Goal: Transaction & Acquisition: Obtain resource

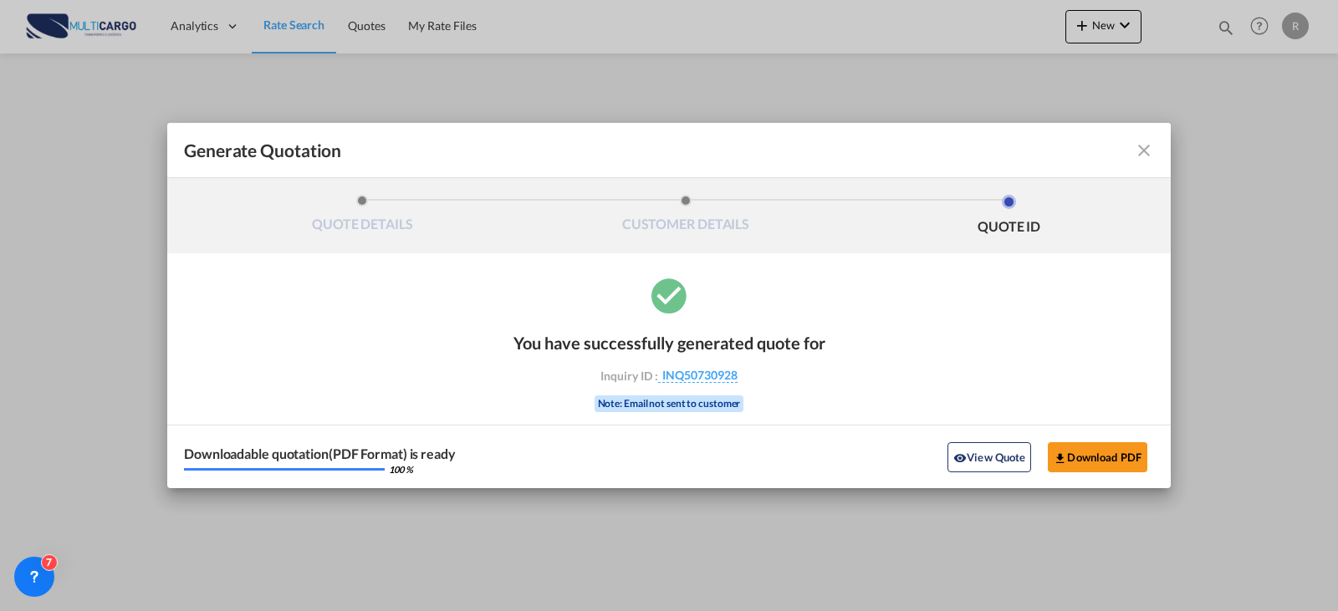
click at [1143, 156] on md-icon "icon-close fg-AAA8AD cursor m-0" at bounding box center [1144, 150] width 20 height 20
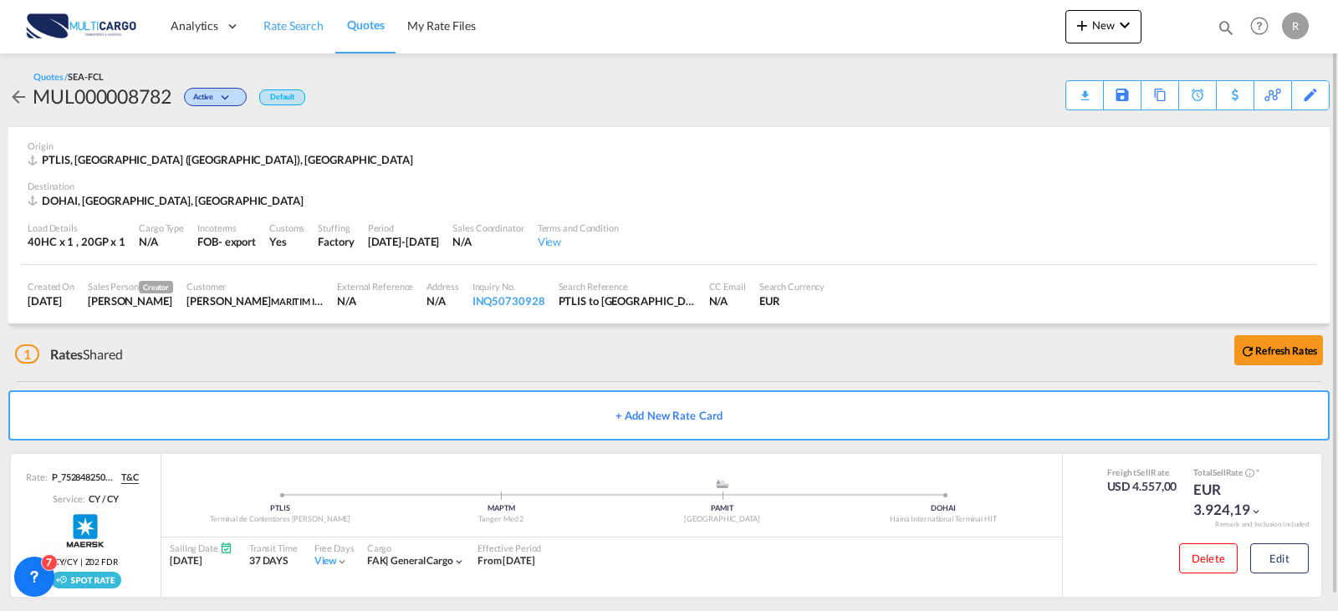
click at [285, 24] on span "Rate Search" at bounding box center [293, 25] width 60 height 14
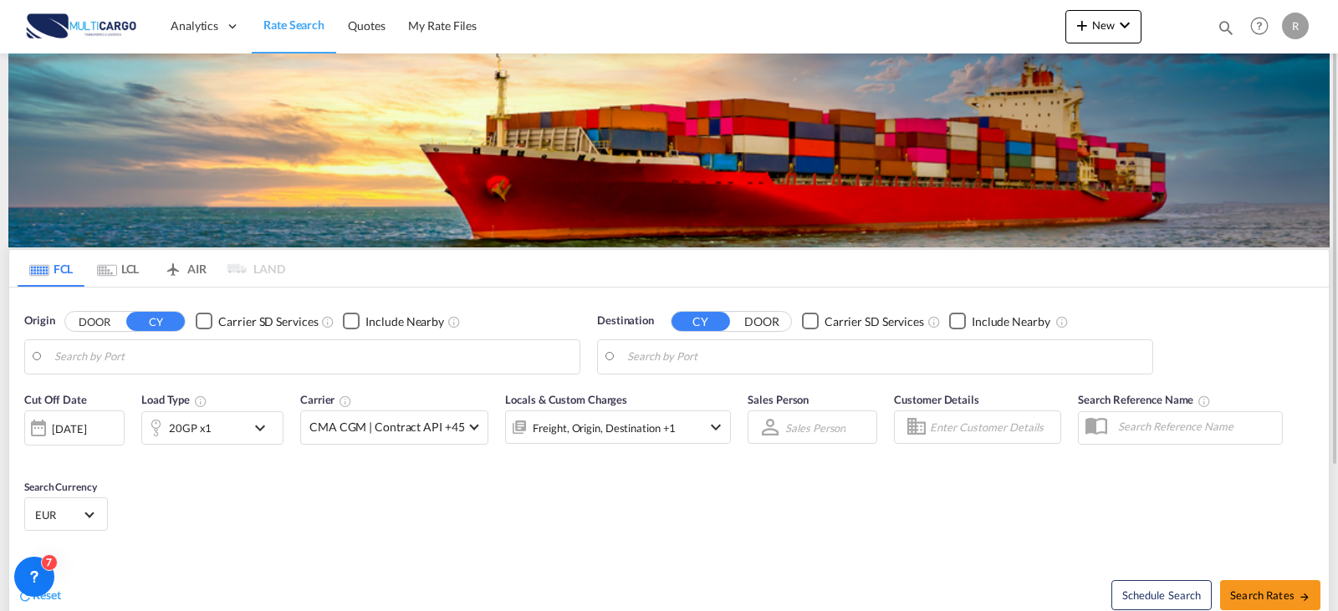
type input "[GEOGRAPHIC_DATA] ([GEOGRAPHIC_DATA]), PTLIS"
type input "Rio Haina, [GEOGRAPHIC_DATA]"
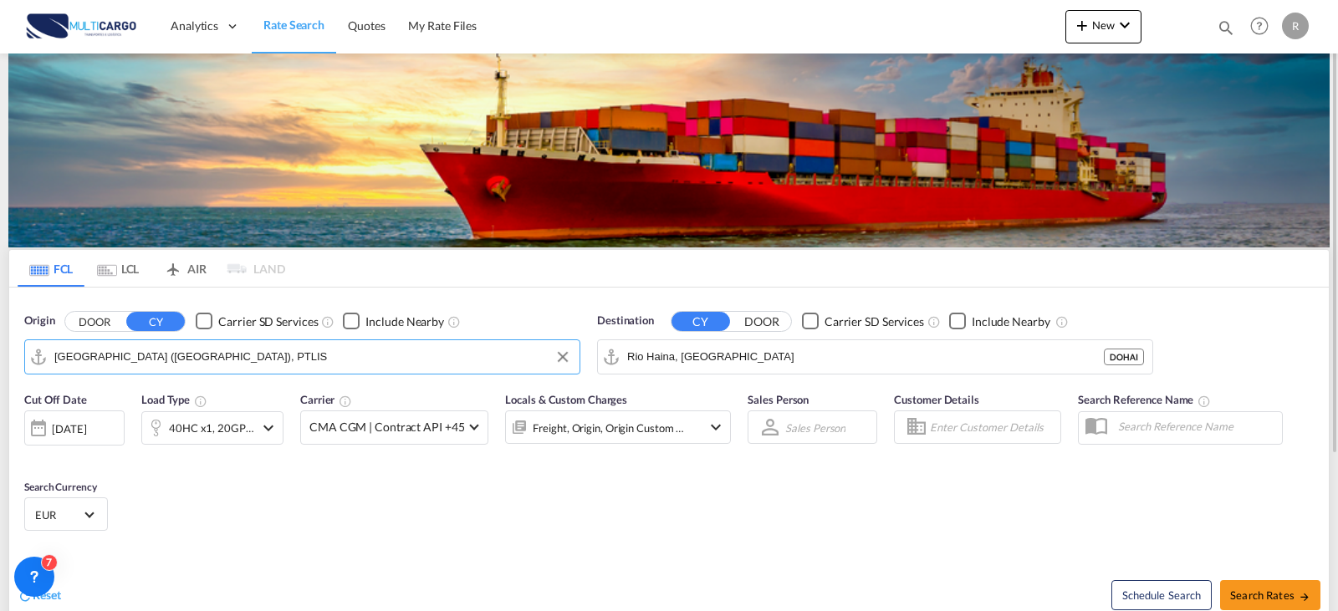
click at [278, 370] on md-autocomplete-wrap "[GEOGRAPHIC_DATA] ([GEOGRAPHIC_DATA]), PTLIS" at bounding box center [312, 360] width 517 height 33
click at [259, 351] on input "[GEOGRAPHIC_DATA] ([GEOGRAPHIC_DATA]), PTLIS" at bounding box center [312, 356] width 517 height 25
click at [155, 411] on div "Leixo es Portugal PTLEI" at bounding box center [184, 403] width 318 height 50
type input "Leixoes, PTLEI"
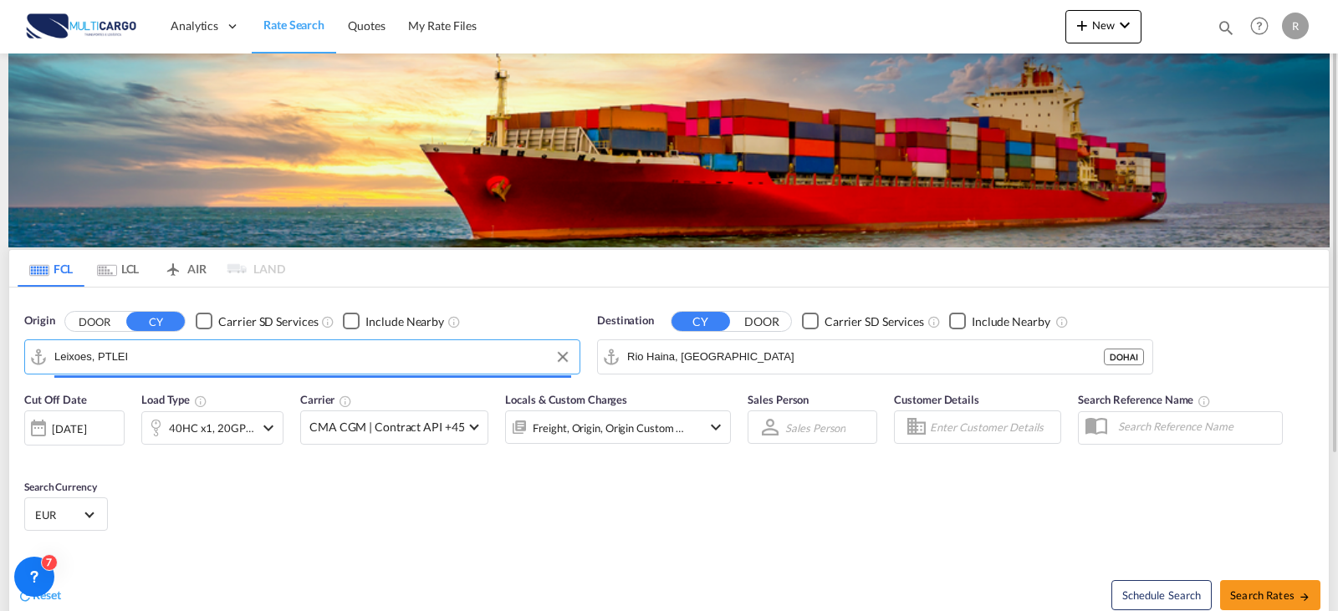
click at [155, 409] on md-input-container "40HC x1, 20GP x1" at bounding box center [212, 424] width 142 height 33
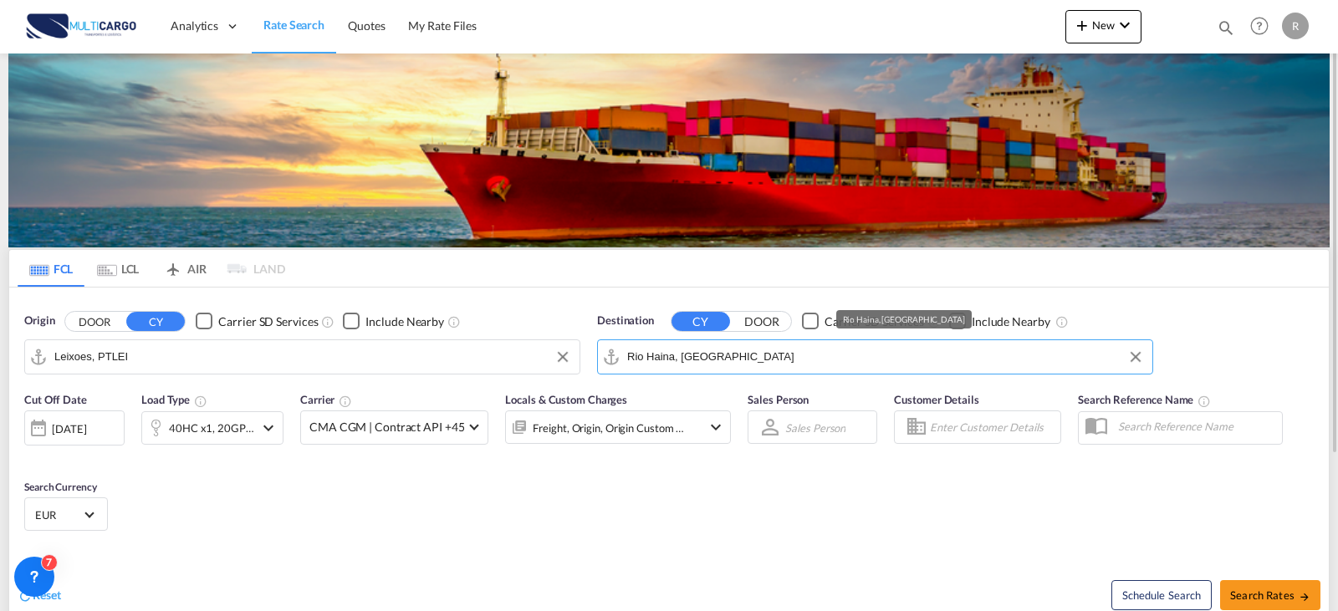
click at [799, 365] on input "Rio Haina, [GEOGRAPHIC_DATA]" at bounding box center [885, 356] width 517 height 25
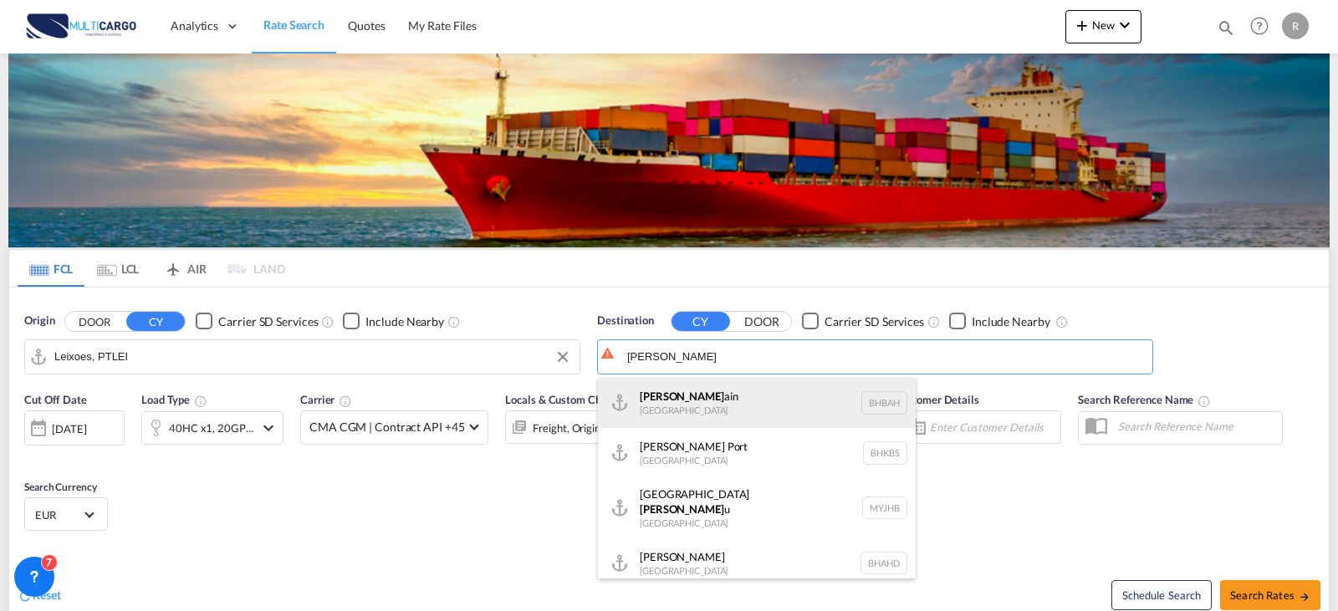
click at [755, 416] on div "[PERSON_NAME] ain [GEOGRAPHIC_DATA] [GEOGRAPHIC_DATA]" at bounding box center [757, 403] width 318 height 50
type input "[GEOGRAPHIC_DATA], BHBAH"
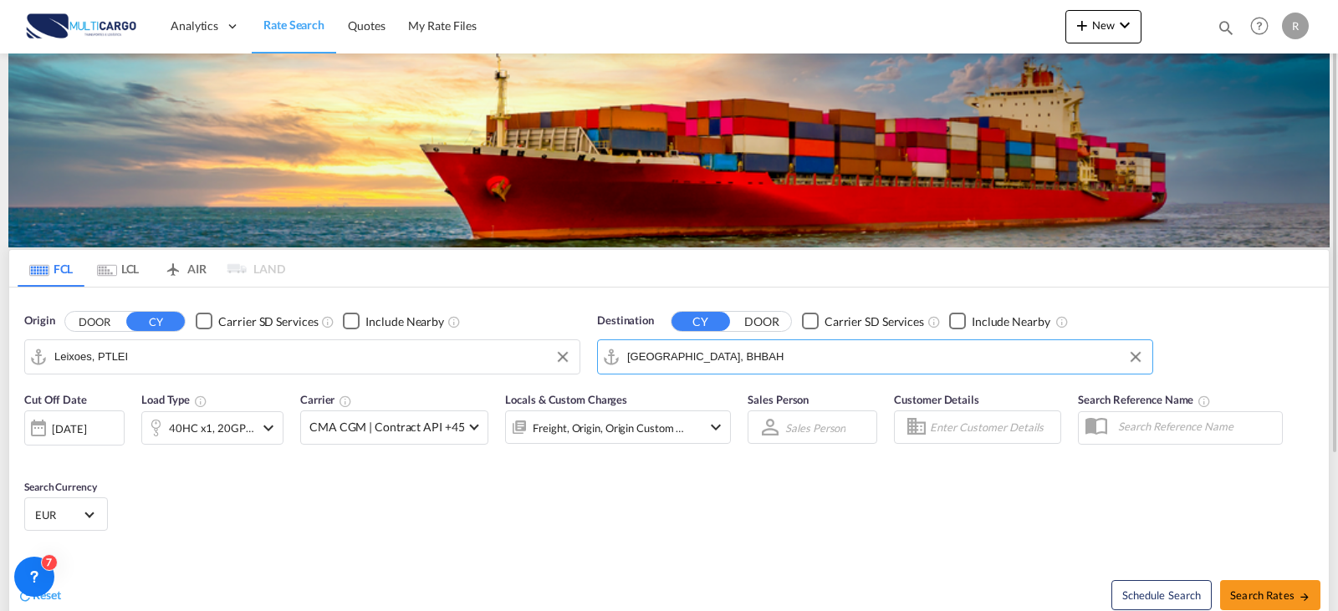
click at [262, 433] on md-icon "icon-chevron-down" at bounding box center [268, 428] width 20 height 20
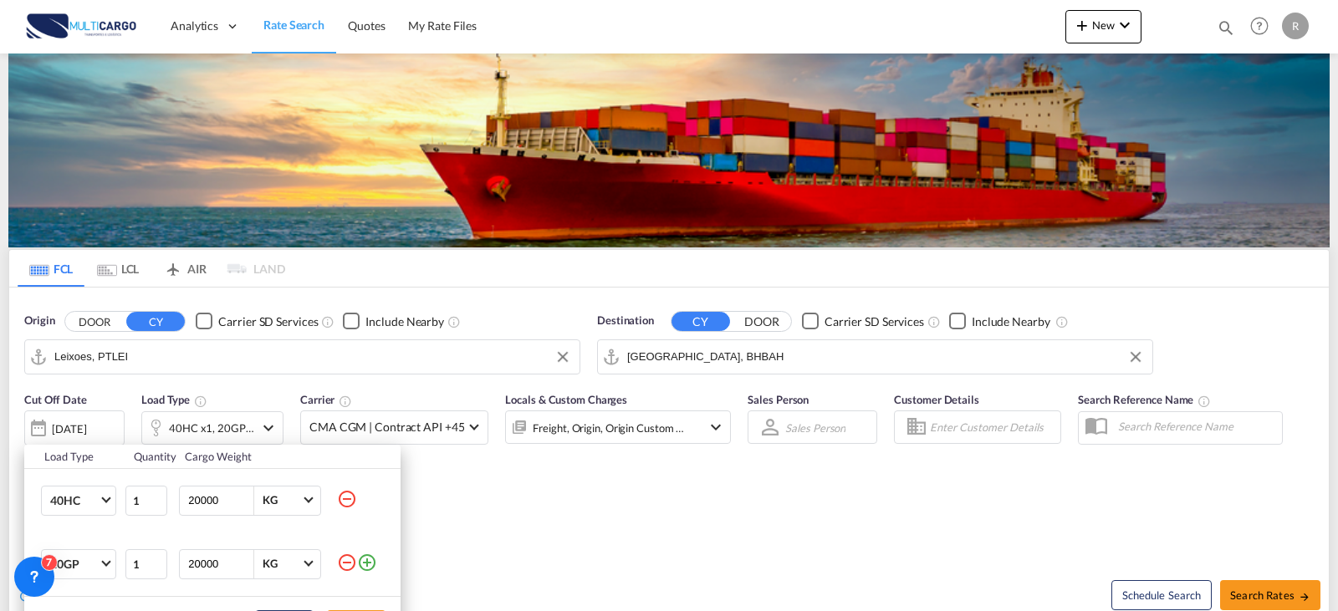
drag, startPoint x: 343, startPoint y: 498, endPoint x: 661, endPoint y: 542, distance: 321.5
click at [342, 497] on md-icon "icon-minus-circle-outline" at bounding box center [347, 499] width 20 height 20
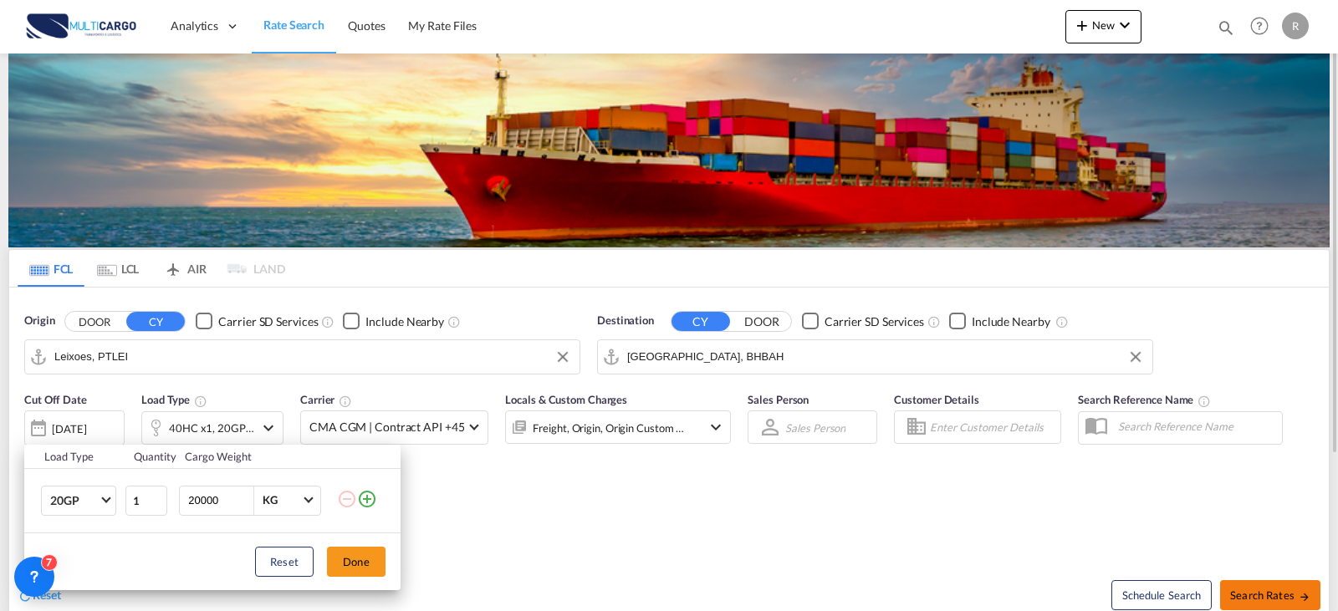
drag, startPoint x: 1256, startPoint y: 587, endPoint x: 1267, endPoint y: 587, distance: 11.7
click at [1262, 587] on div "Load Type Quantity Cargo Weight 20GP 20GP 40GP 40HC 45HC 20RE 40RE 40HR 20OT 40…" at bounding box center [669, 305] width 1338 height 611
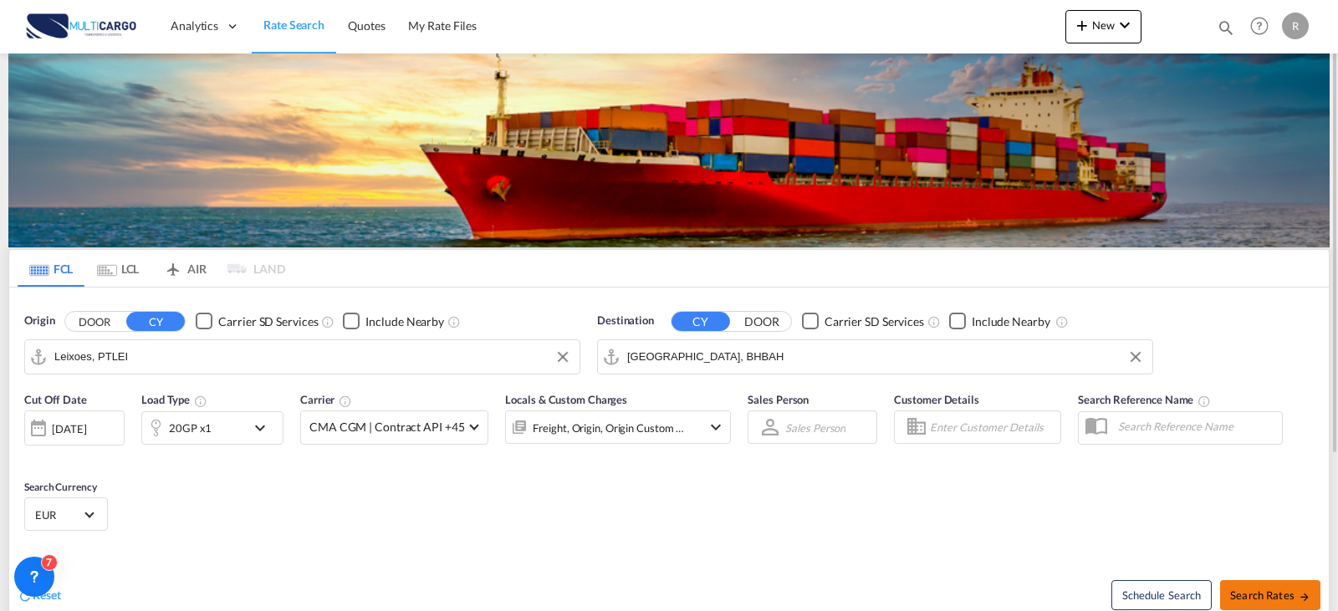
click at [1302, 596] on md-icon "icon-arrow-right" at bounding box center [1304, 597] width 12 height 12
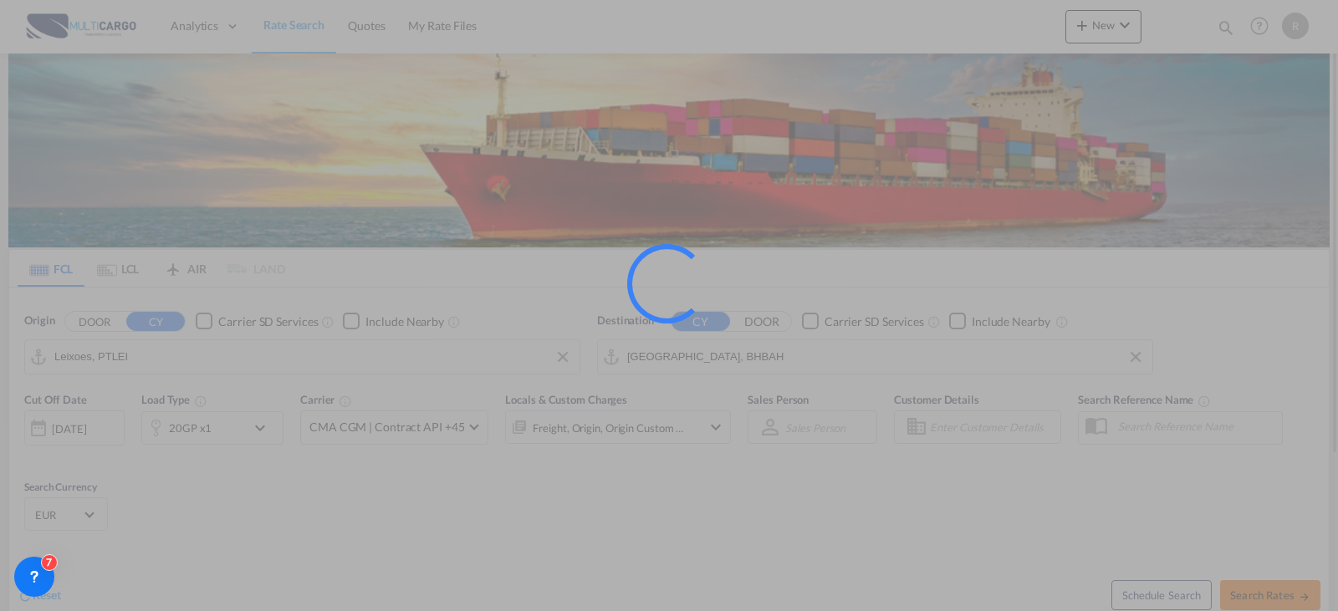
type input "PTLEI to BHBAH / [DATE]"
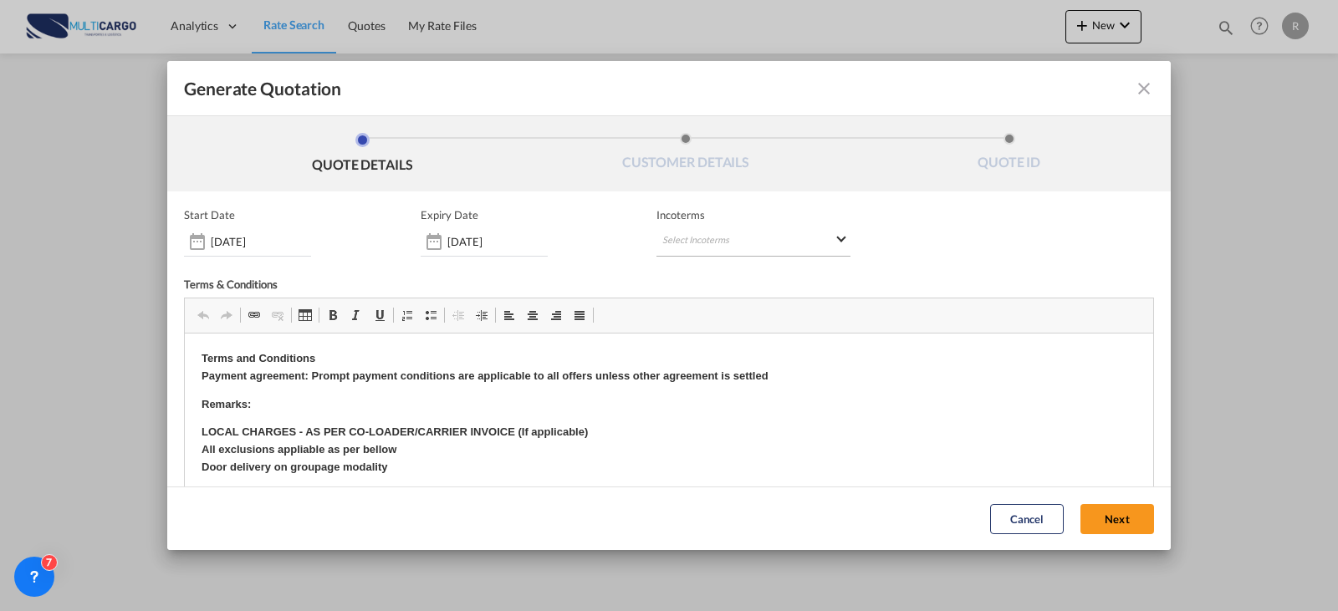
click at [770, 245] on md-select "Select Incoterms EXW - import Ex Works FAS - export Free Alongside Ship DAP - i…" at bounding box center [753, 242] width 194 height 30
type md-option "[object Object]"
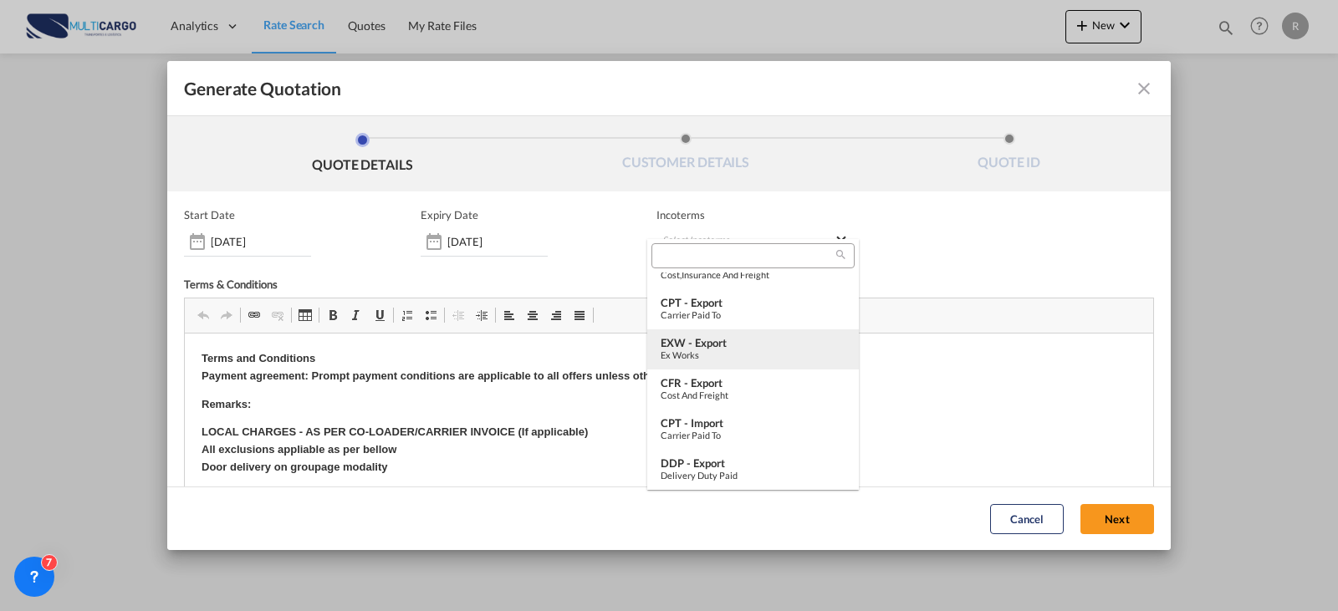
drag, startPoint x: 537, startPoint y: 16, endPoint x: 707, endPoint y: 340, distance: 366.5
click at [704, 344] on div "EXW - export" at bounding box center [752, 342] width 185 height 13
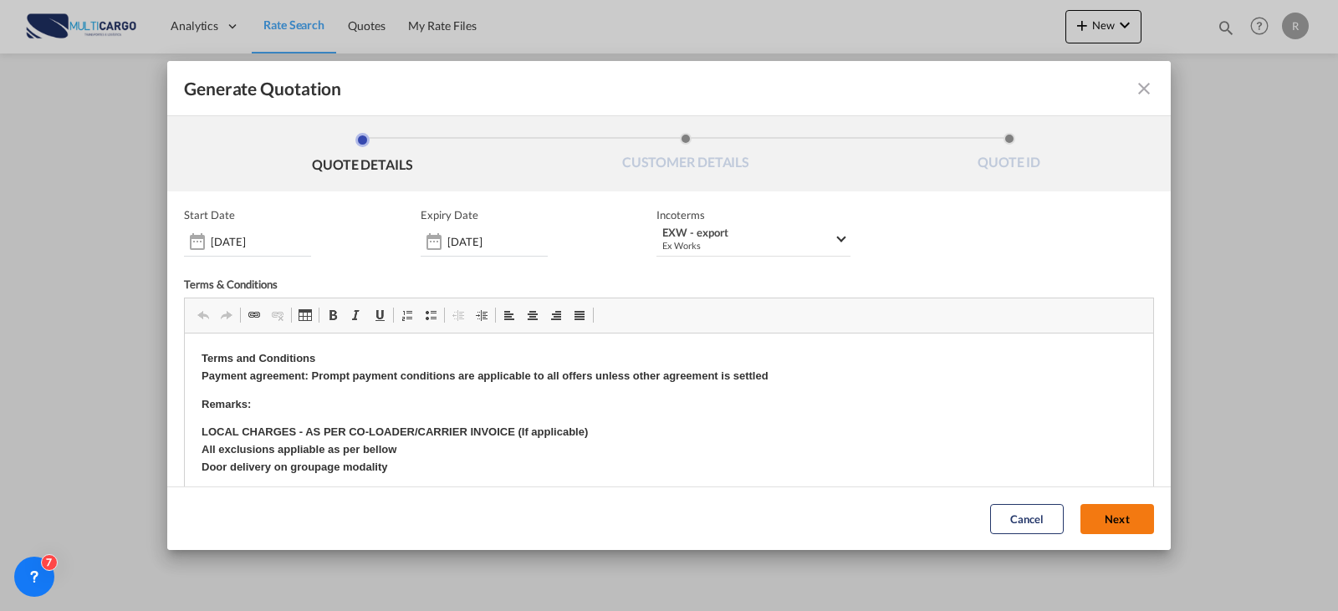
click at [1080, 518] on button "Next" at bounding box center [1117, 519] width 74 height 30
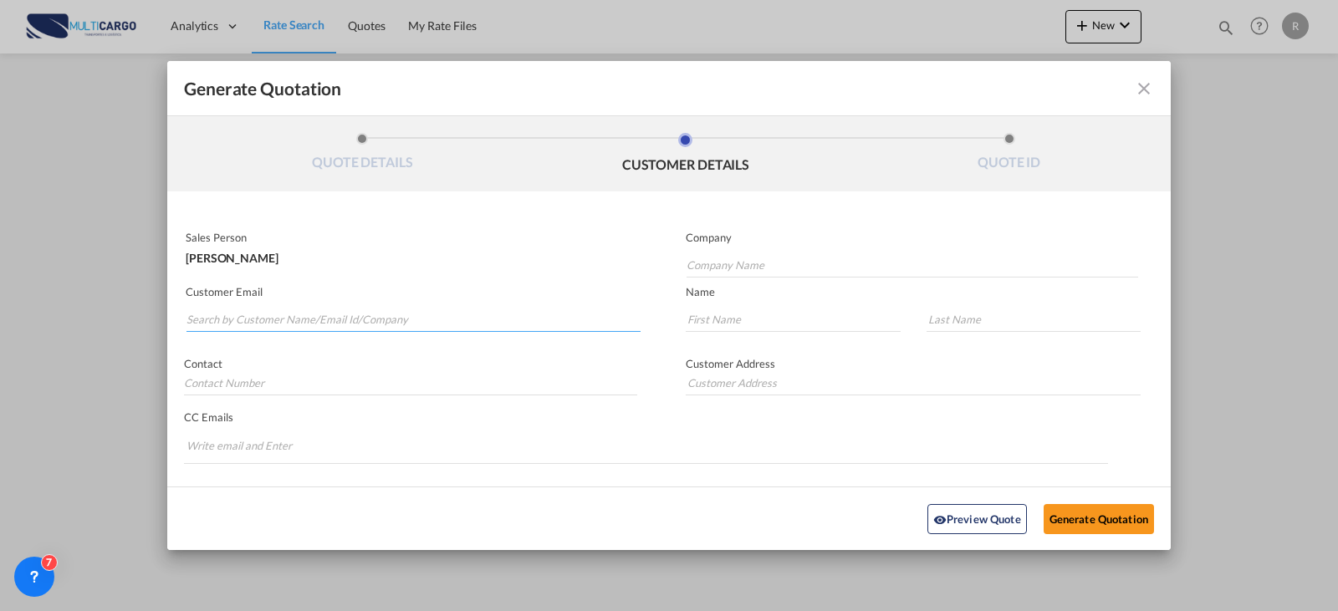
click at [298, 320] on input "Search by Customer Name/Email Id/Company" at bounding box center [413, 319] width 454 height 25
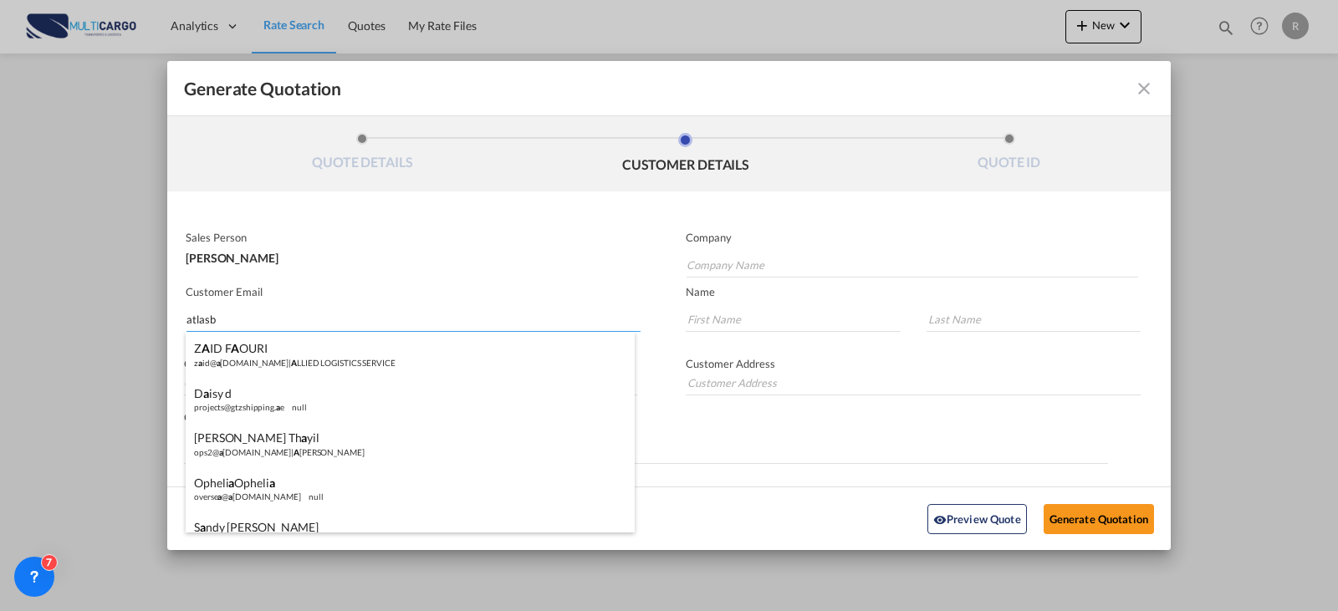
type input "atlasbh"
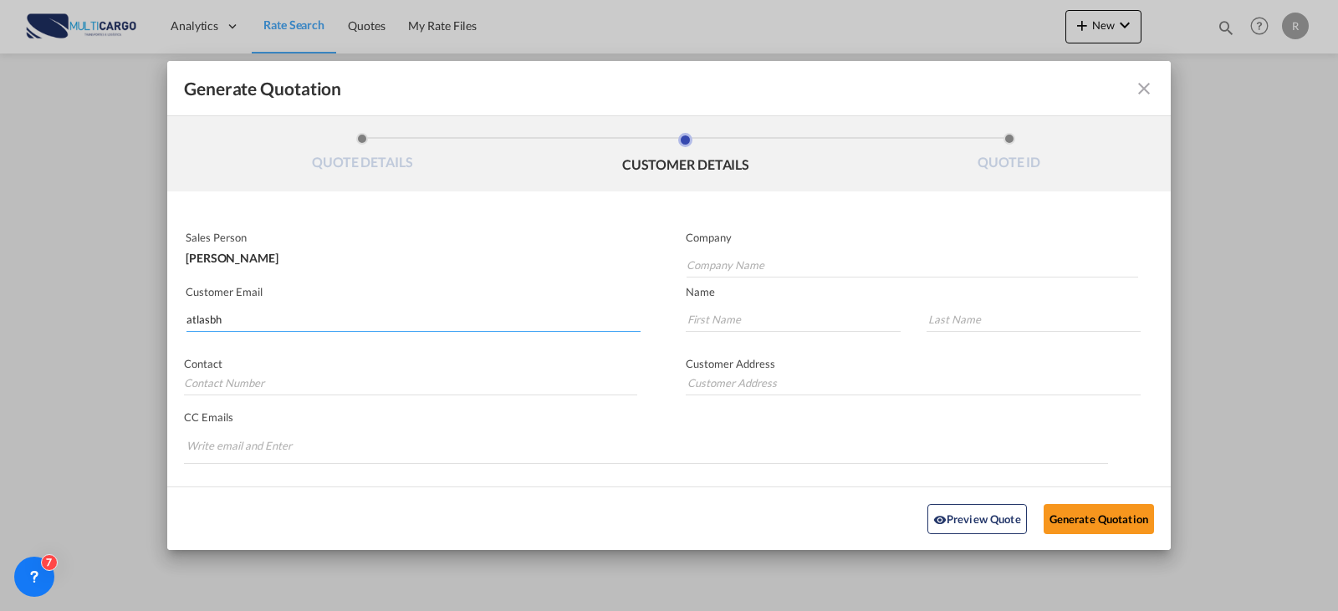
drag, startPoint x: 288, startPoint y: 323, endPoint x: 54, endPoint y: 331, distance: 235.1
click at [54, 331] on div "Generate Quotation QUOTE DETAILS CUSTOMER DETAILS QUOTE ID Start Date [DATE] Ex…" at bounding box center [669, 305] width 1338 height 611
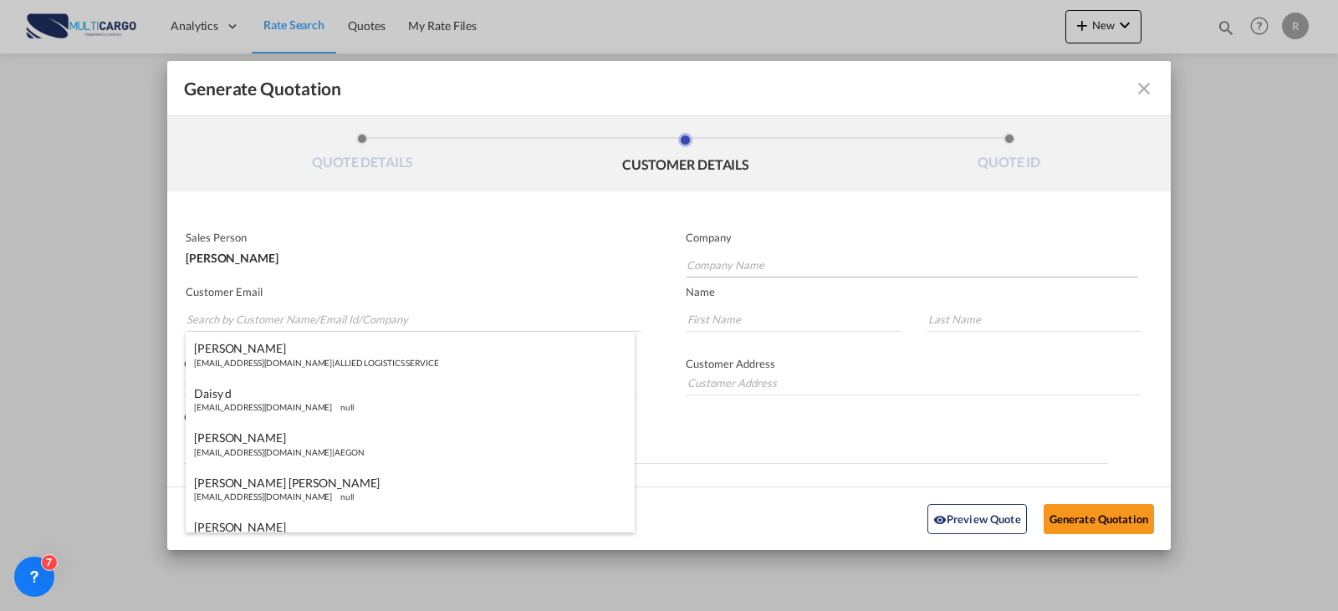
drag, startPoint x: 803, startPoint y: 240, endPoint x: 793, endPoint y: 263, distance: 25.1
click at [797, 257] on md-input-container "Company" at bounding box center [904, 254] width 471 height 50
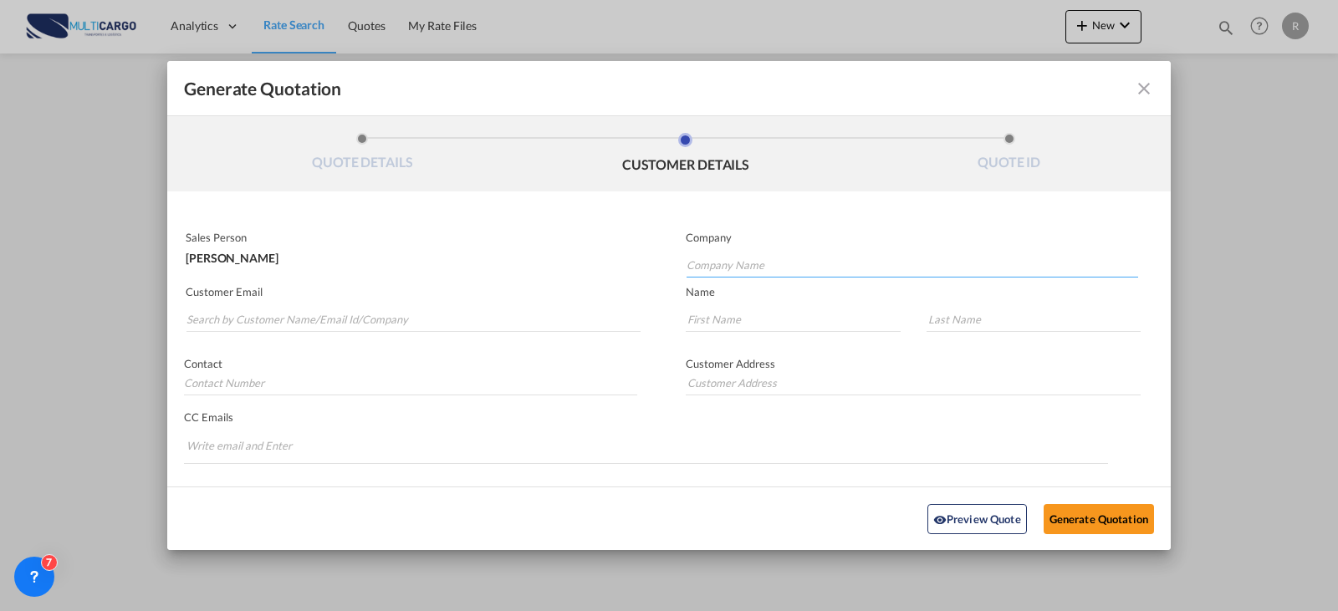
click at [787, 270] on input "Company Name" at bounding box center [911, 264] width 451 height 25
type input "ATLAS CARGO"
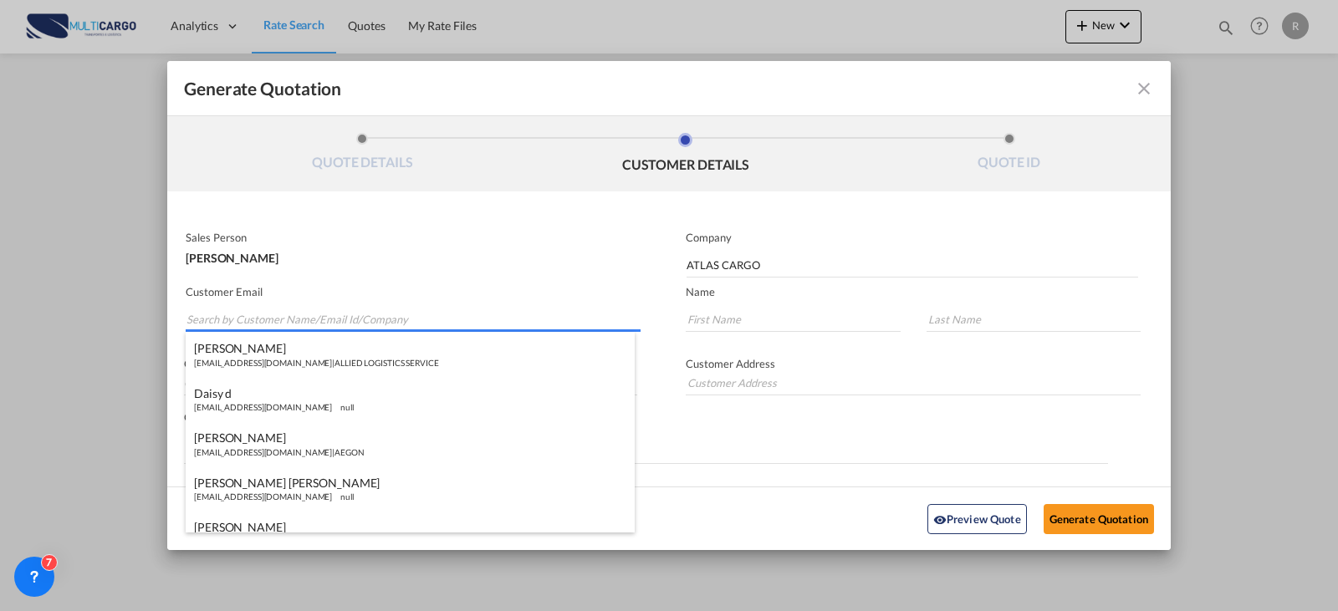
click at [308, 308] on input "Search by Customer Name/Email Id/Company" at bounding box center [413, 319] width 454 height 25
paste input "[EMAIL_ADDRESS][DOMAIN_NAME]>"
type input "[EMAIL_ADDRESS][DOMAIN_NAME]>"
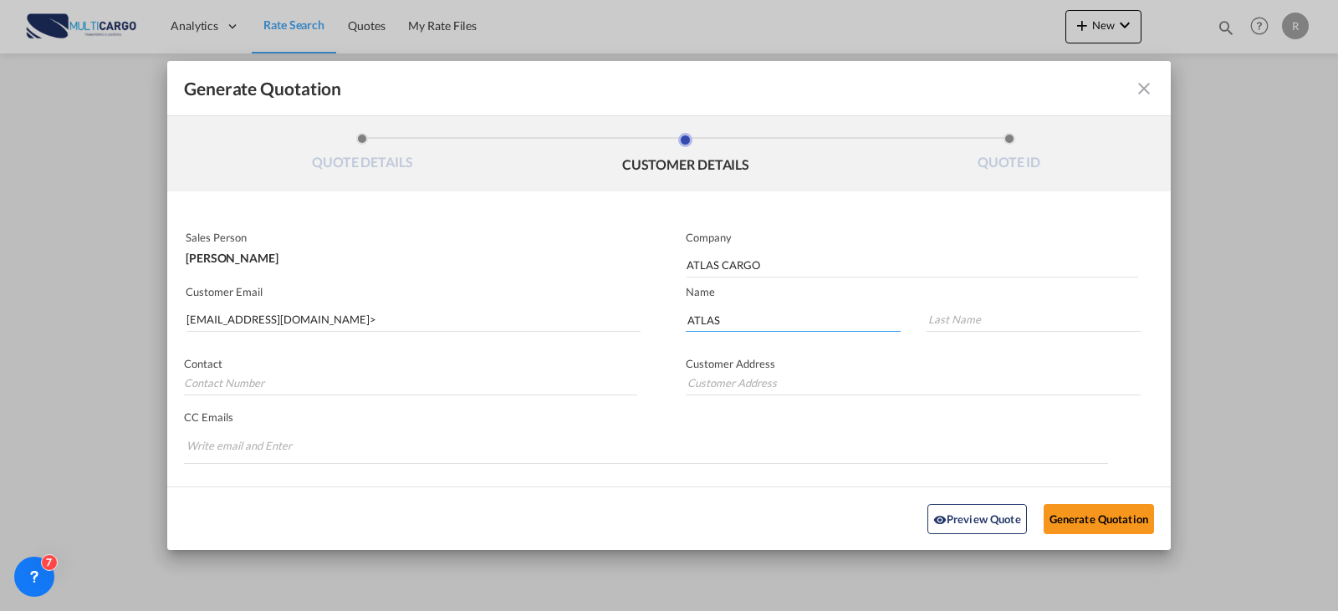
type input "ATLAS"
type input "PRICING"
click at [1101, 528] on button "Generate Quotation" at bounding box center [1098, 518] width 110 height 30
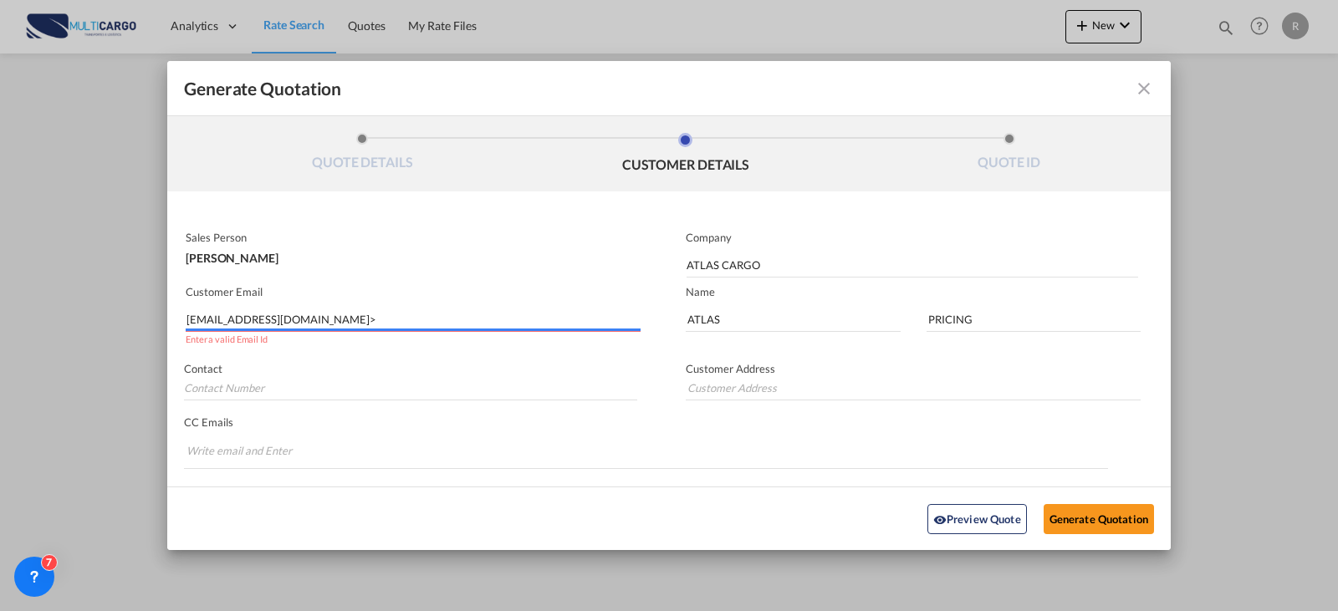
click at [434, 322] on input "[EMAIL_ADDRESS][DOMAIN_NAME]>" at bounding box center [413, 319] width 454 height 25
type input "[EMAIL_ADDRESS][DOMAIN_NAME]"
click at [1116, 514] on button "Generate Quotation" at bounding box center [1098, 518] width 110 height 30
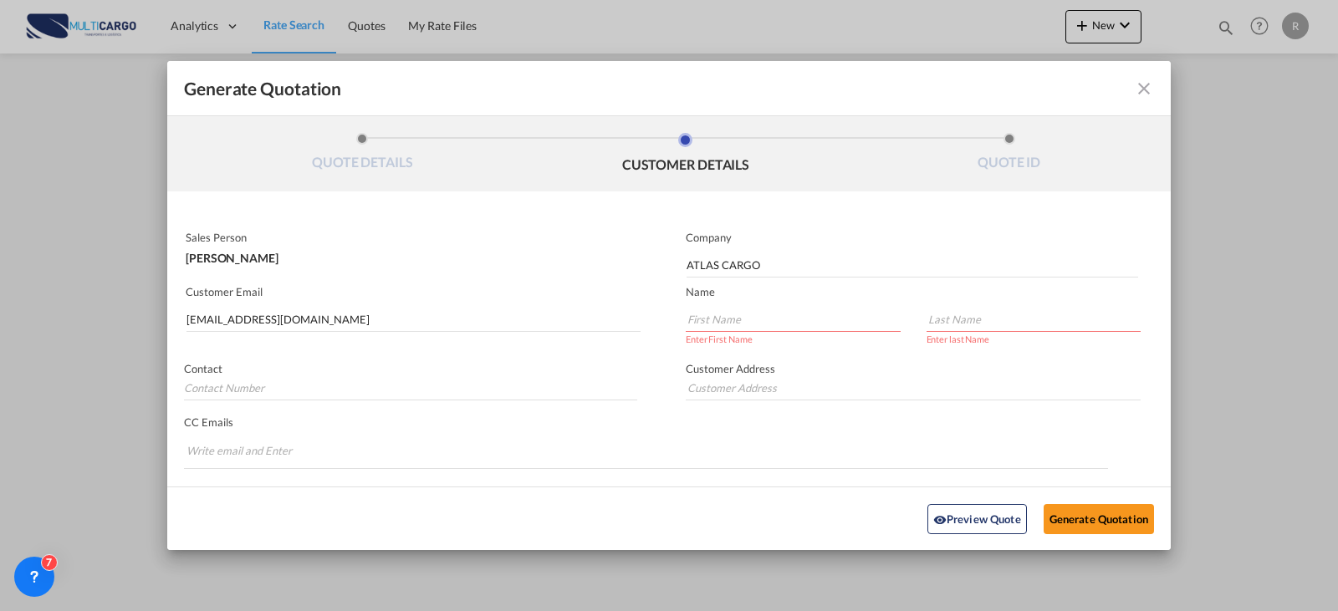
click at [814, 336] on div "Enter First Name" at bounding box center [793, 325] width 215 height 37
click at [813, 329] on input "Generate QuotationQUOTE ..." at bounding box center [793, 319] width 215 height 25
type input "ATLAS"
type input "PRICING"
click at [1089, 520] on button "Generate Quotation" at bounding box center [1098, 518] width 110 height 30
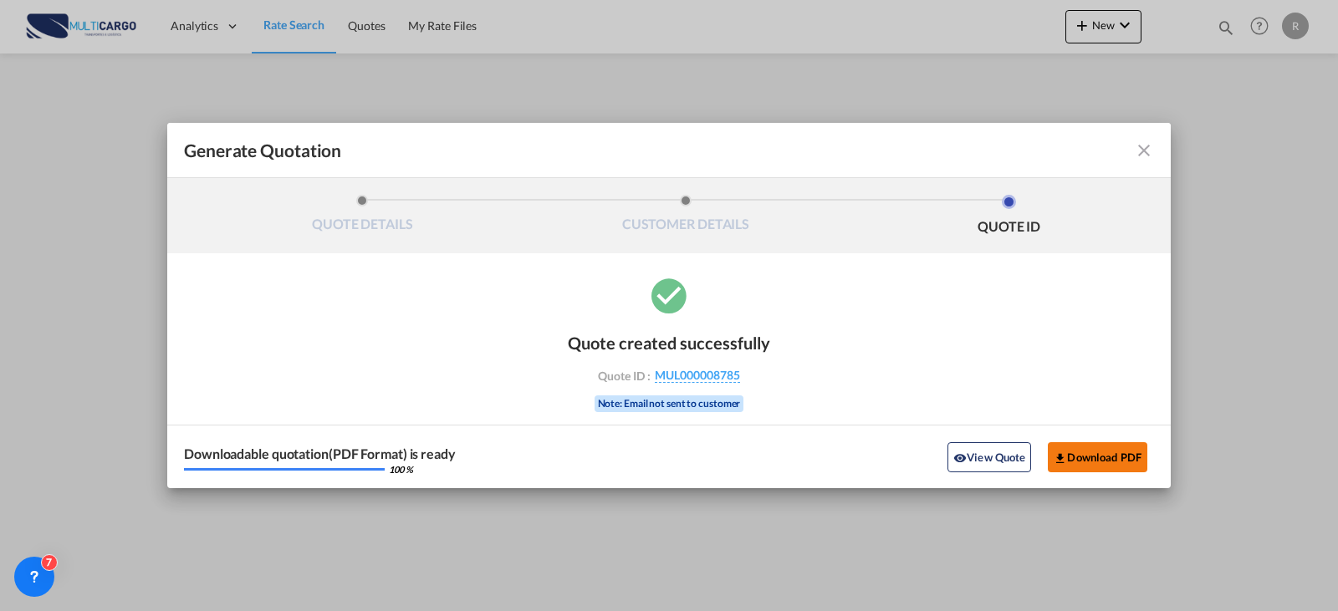
click at [1099, 481] on div "Downloadable quotation(PDF Format) is ready 100 % View Quote Download PDF" at bounding box center [668, 457] width 1003 height 64
click at [1100, 472] on button "Download PDF" at bounding box center [1097, 457] width 99 height 30
click at [1139, 154] on md-icon "icon-close fg-AAA8AD cursor m-0" at bounding box center [1144, 150] width 20 height 20
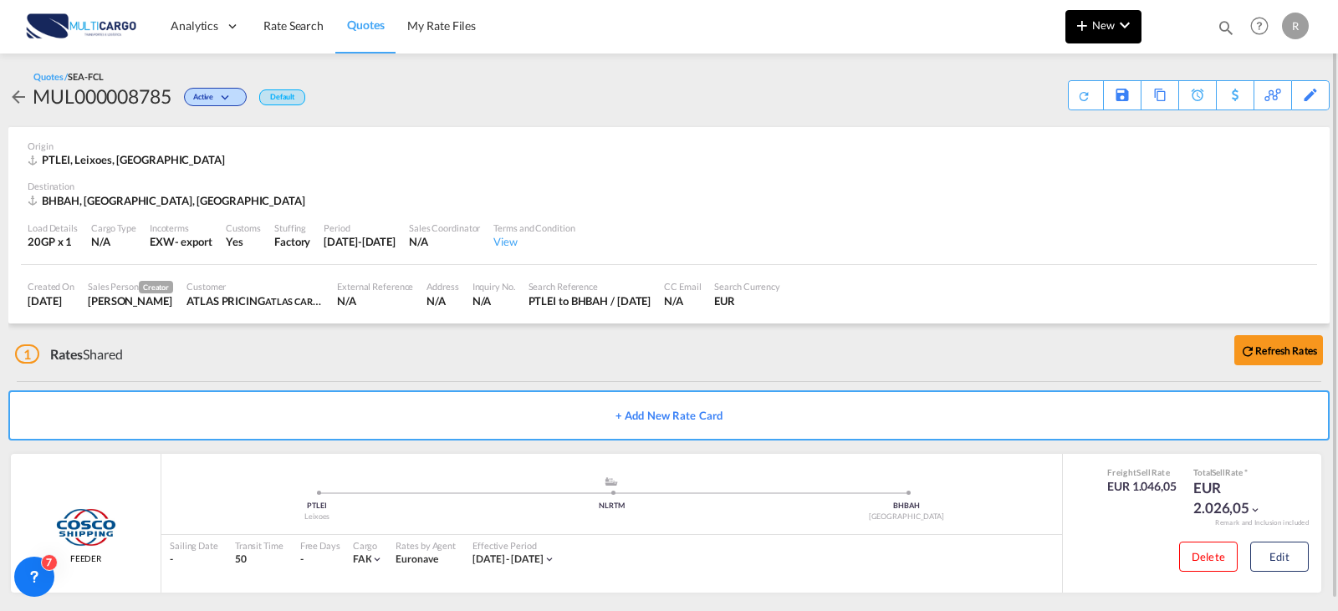
click at [1119, 21] on md-icon "icon-chevron-down" at bounding box center [1124, 25] width 20 height 20
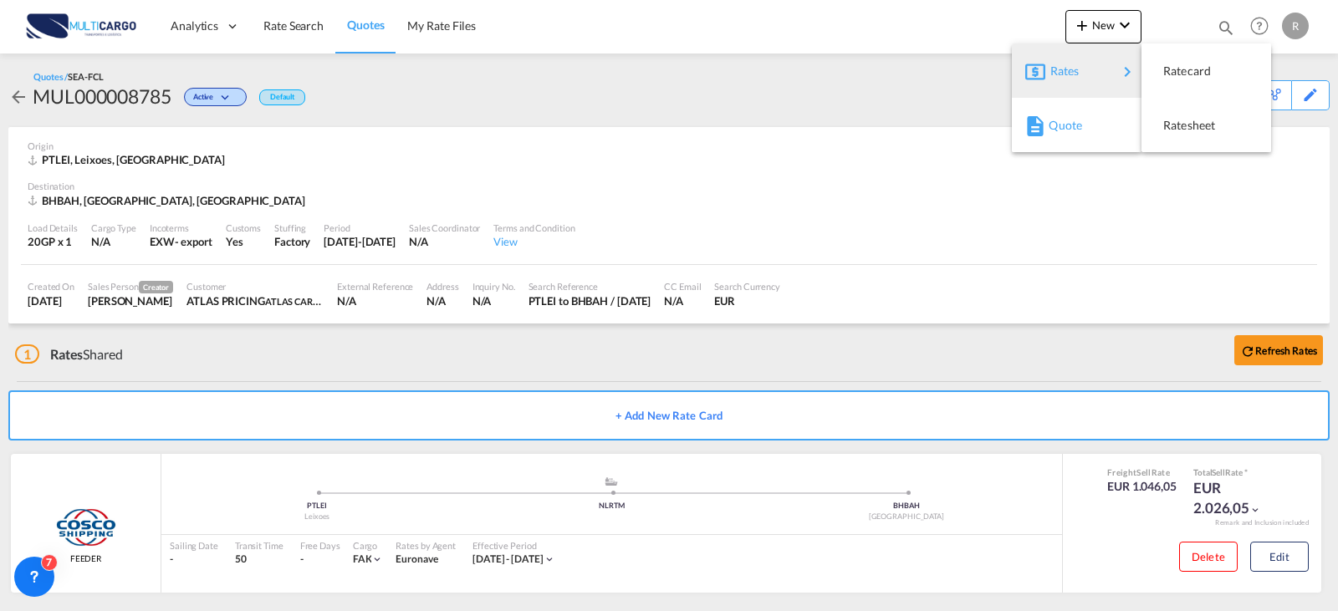
click at [1089, 125] on div "Quote" at bounding box center [1079, 126] width 62 height 42
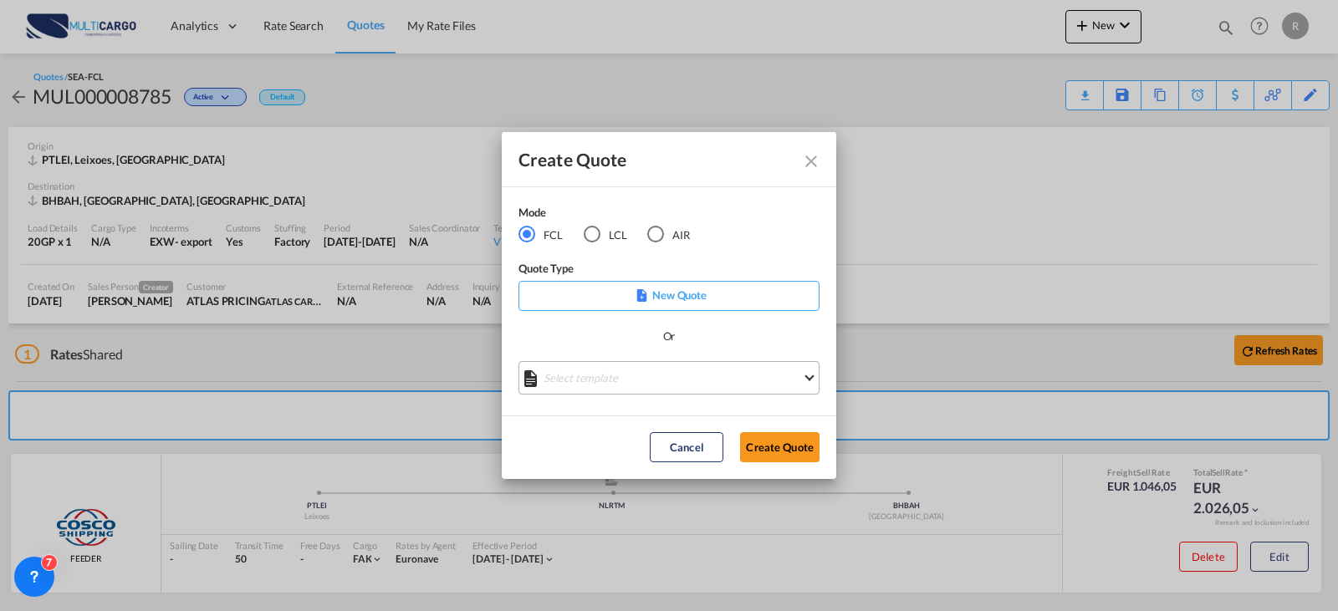
click at [656, 372] on md-select "Select template EXP EXW MERC.Nacional 09/2025 [PERSON_NAME] | [DATE] IMP DAP FC…" at bounding box center [668, 377] width 301 height 33
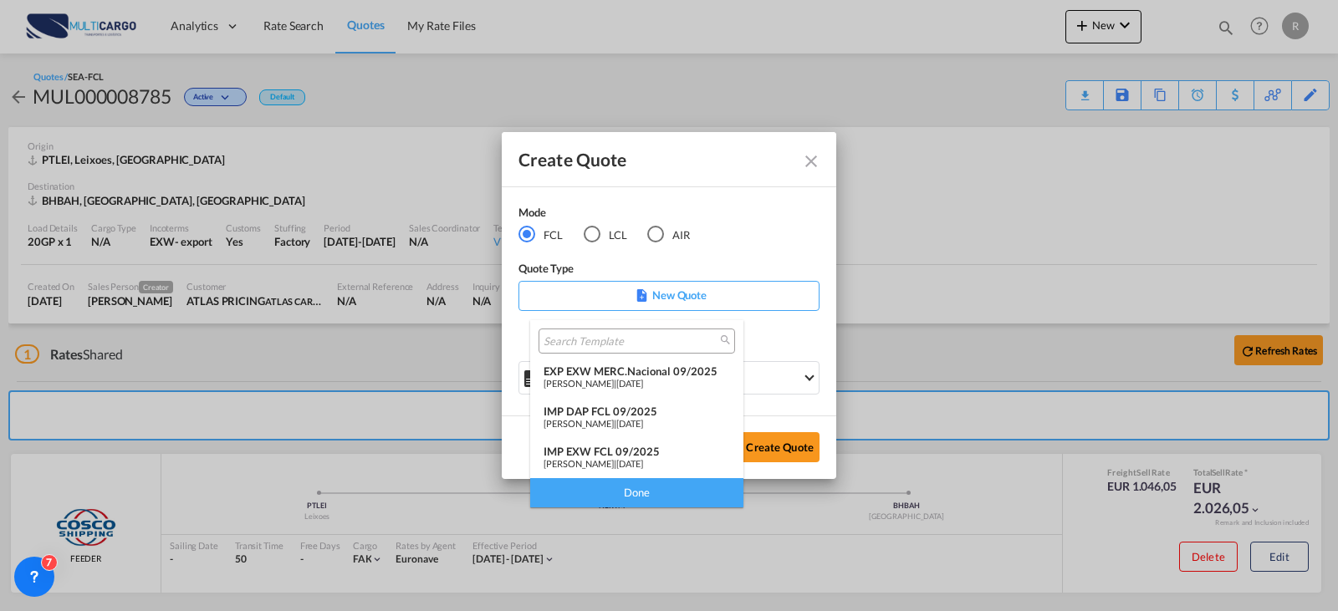
click at [643, 458] on span "[DATE]" at bounding box center [629, 463] width 27 height 11
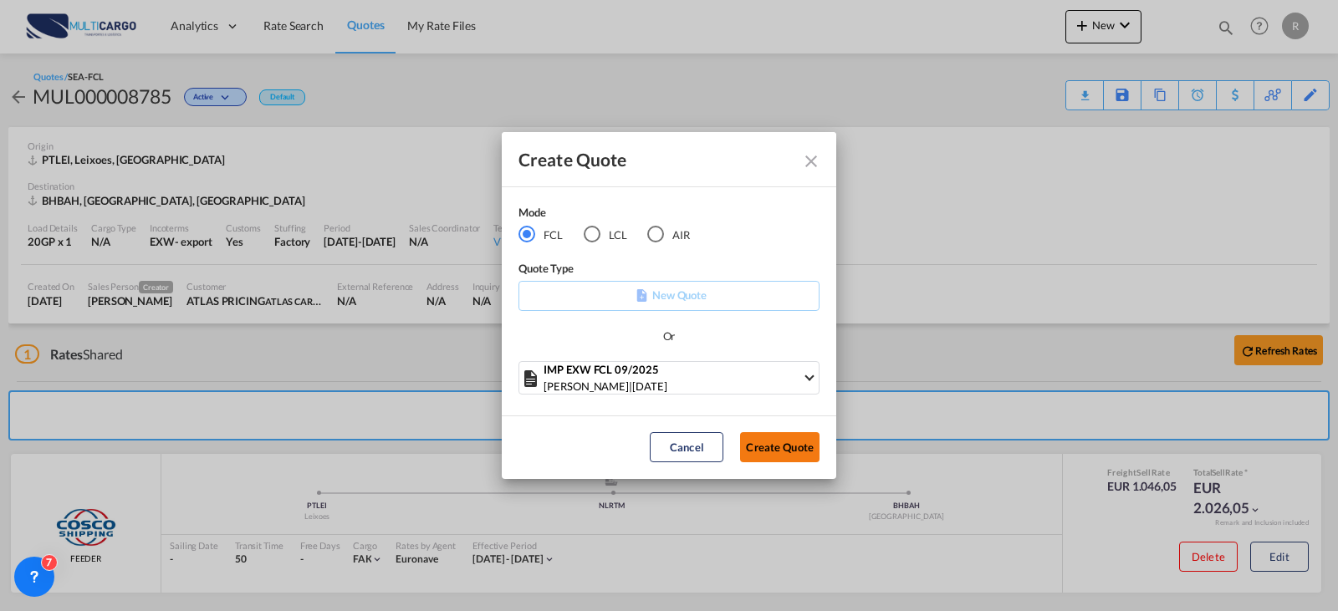
click at [773, 438] on button "Create Quote" at bounding box center [779, 447] width 79 height 30
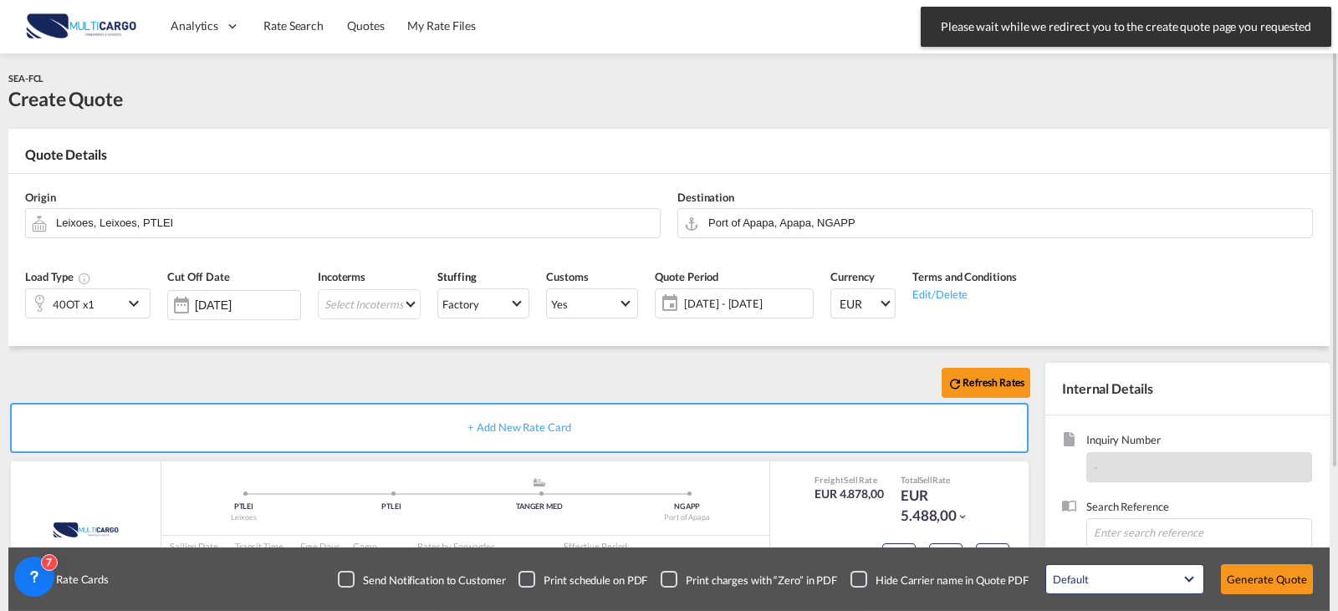
click at [314, 240] on div "Origin Leixoes, Leixoes, PTLEI" at bounding box center [343, 214] width 652 height 67
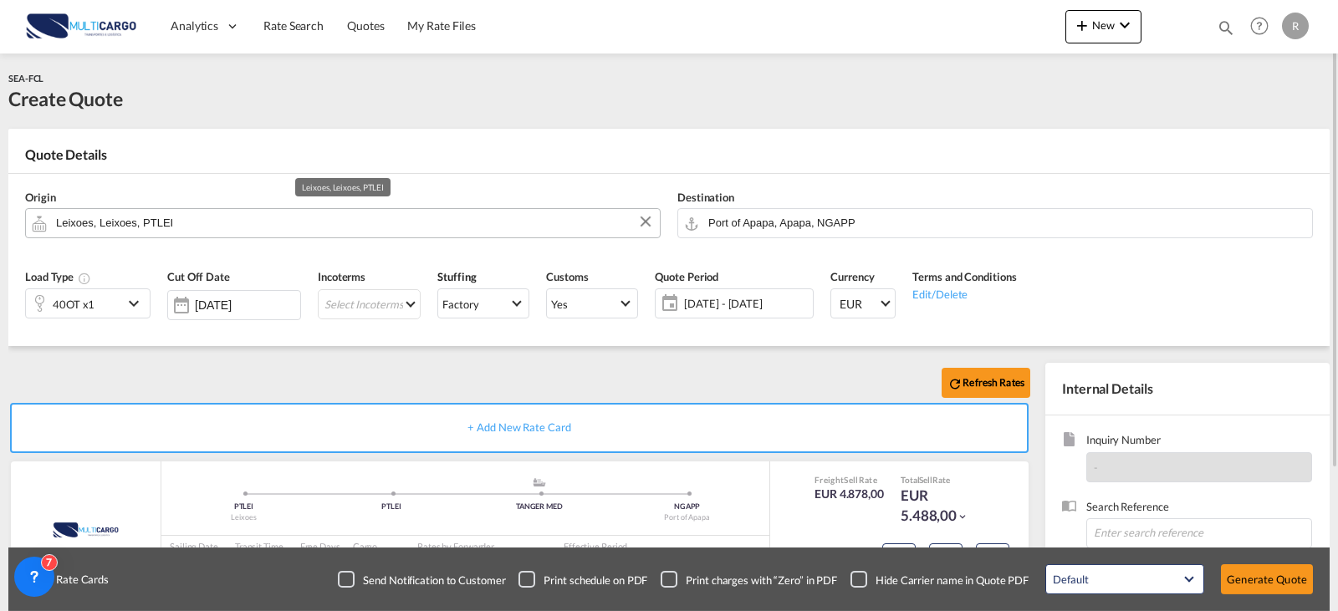
click at [315, 231] on input "Leixoes, Leixoes, PTLEI" at bounding box center [353, 222] width 595 height 29
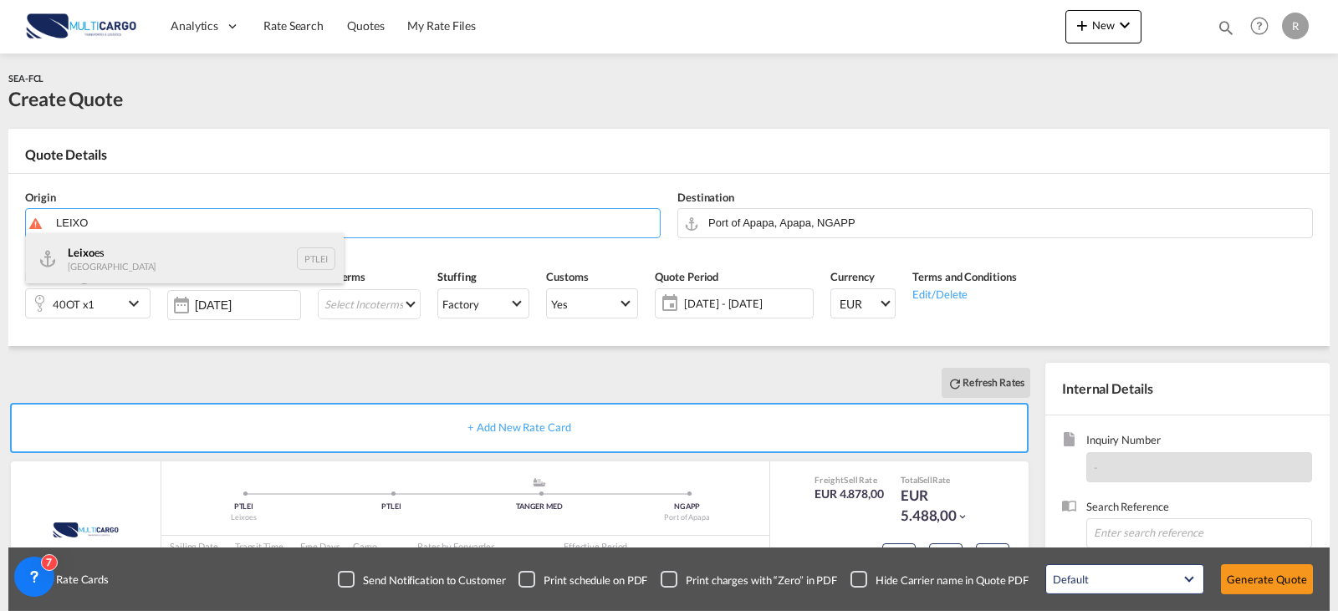
click at [189, 251] on div "Leixo es Portugal PTLEI" at bounding box center [185, 258] width 318 height 50
type input "Leixoes, PTLEI"
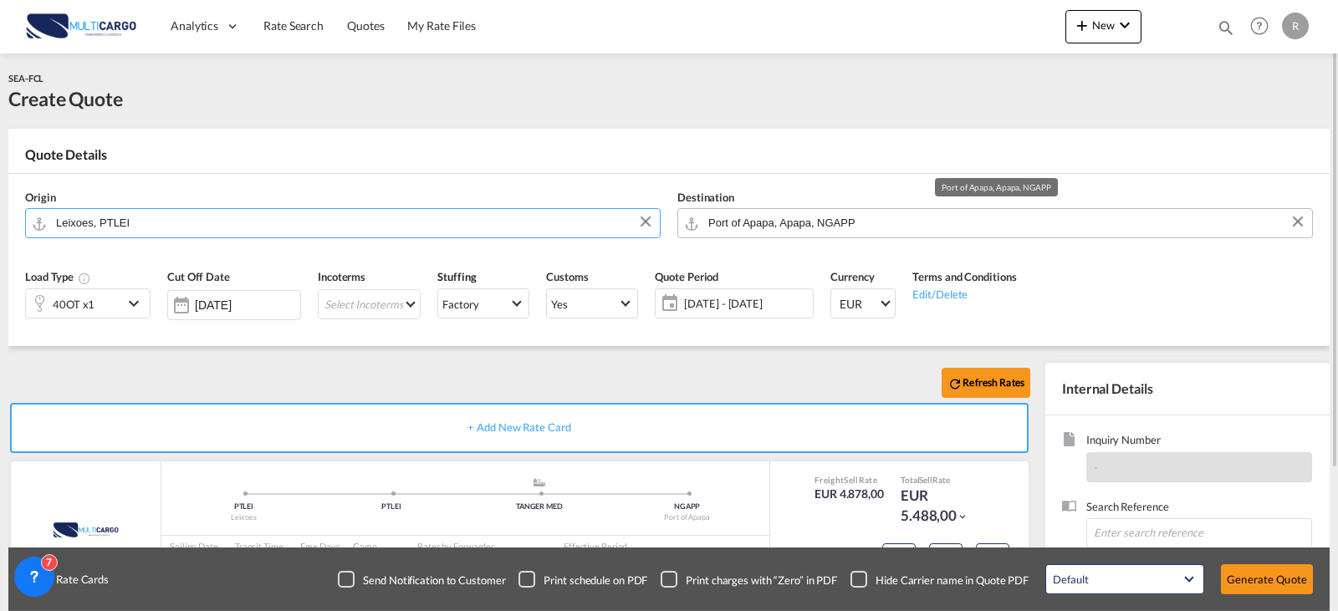
click at [867, 227] on input "Port of Apapa, Apapa, NGAPP" at bounding box center [1005, 222] width 595 height 29
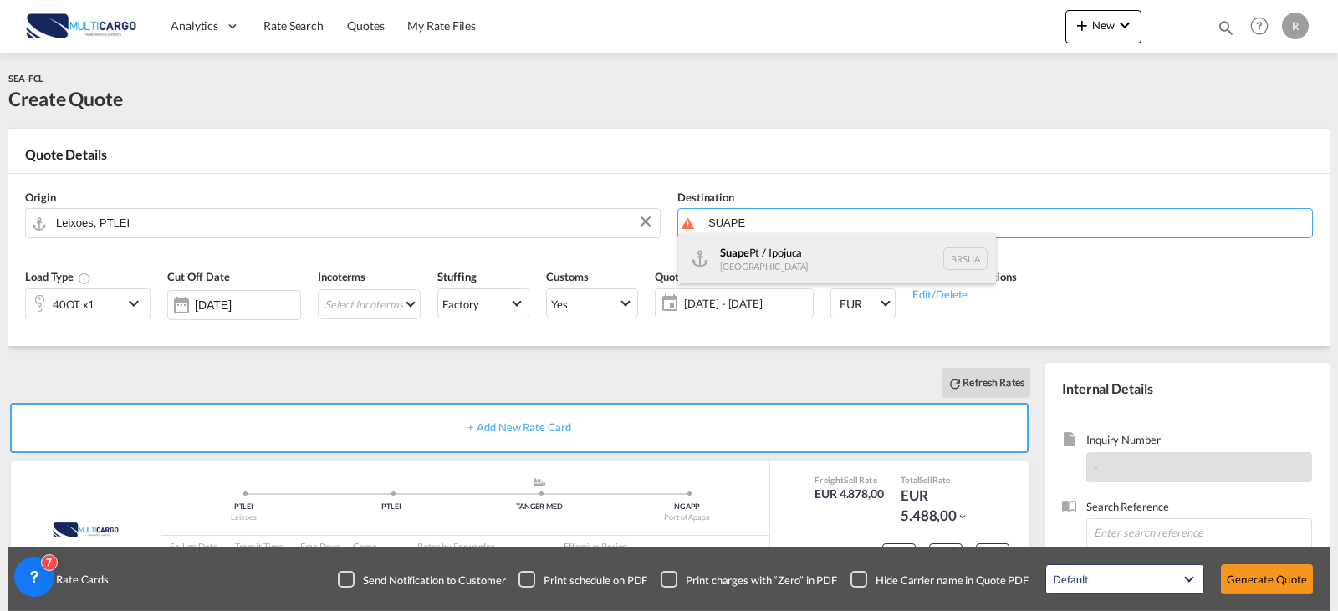
click at [701, 260] on div "Suape Pt / Ipojuca [GEOGRAPHIC_DATA] [GEOGRAPHIC_DATA]" at bounding box center [837, 258] width 318 height 50
type input "Suape Pt / Ipojuca, [GEOGRAPHIC_DATA]"
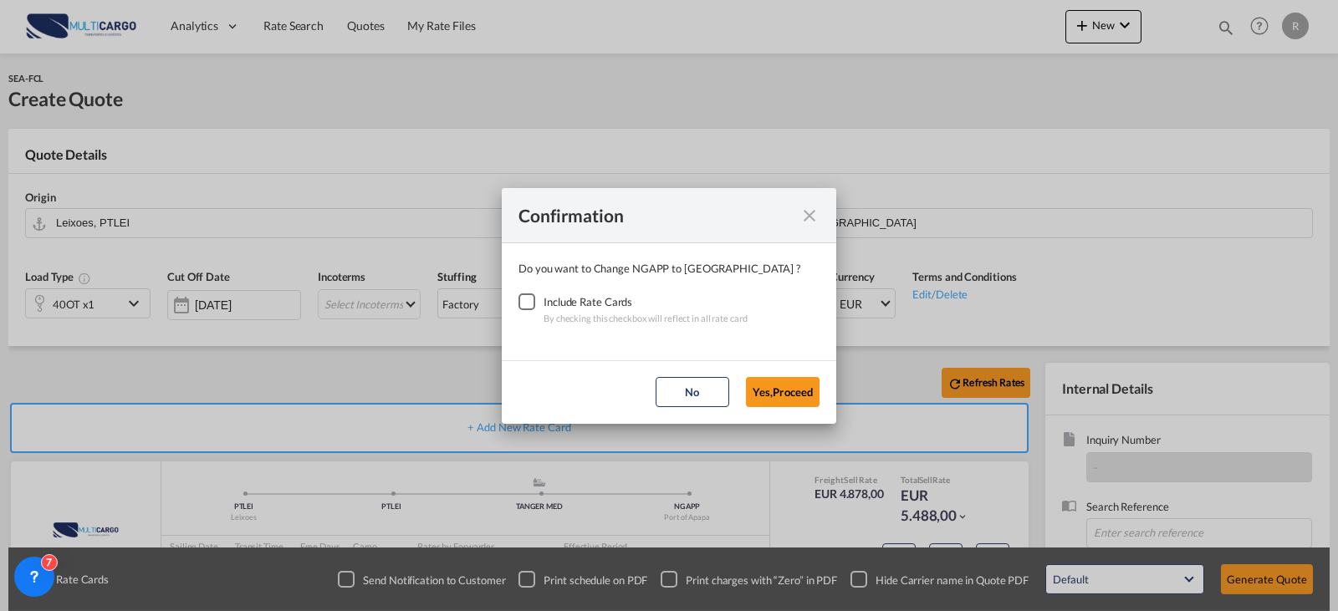
click at [521, 301] on div "Checkbox No Ink" at bounding box center [526, 301] width 17 height 17
click at [767, 382] on button "Yes,Proceed" at bounding box center [783, 392] width 74 height 30
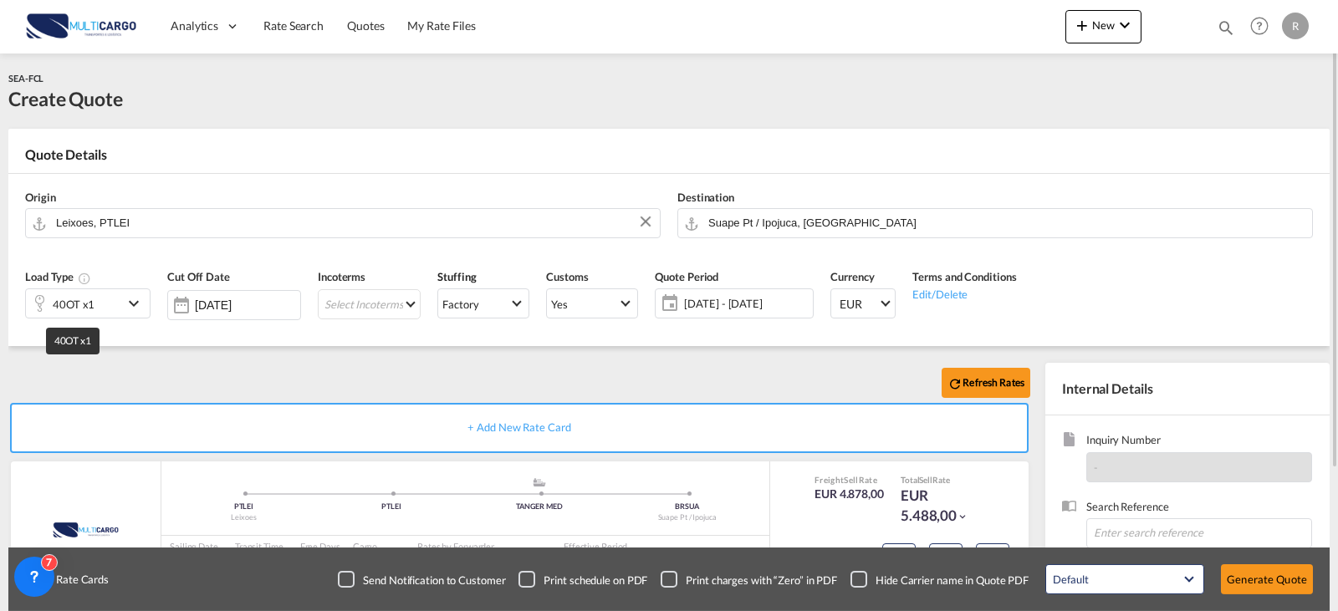
click at [69, 308] on div "40OT x1" at bounding box center [74, 304] width 42 height 23
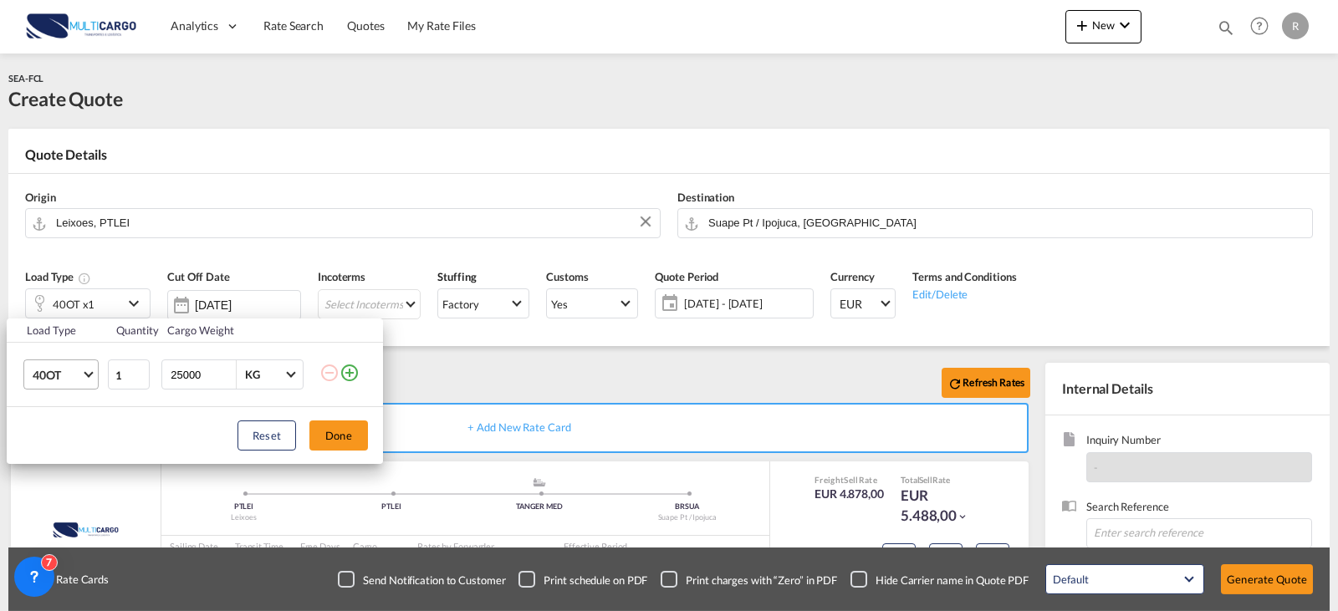
click at [79, 375] on span "40OT" at bounding box center [57, 375] width 48 height 17
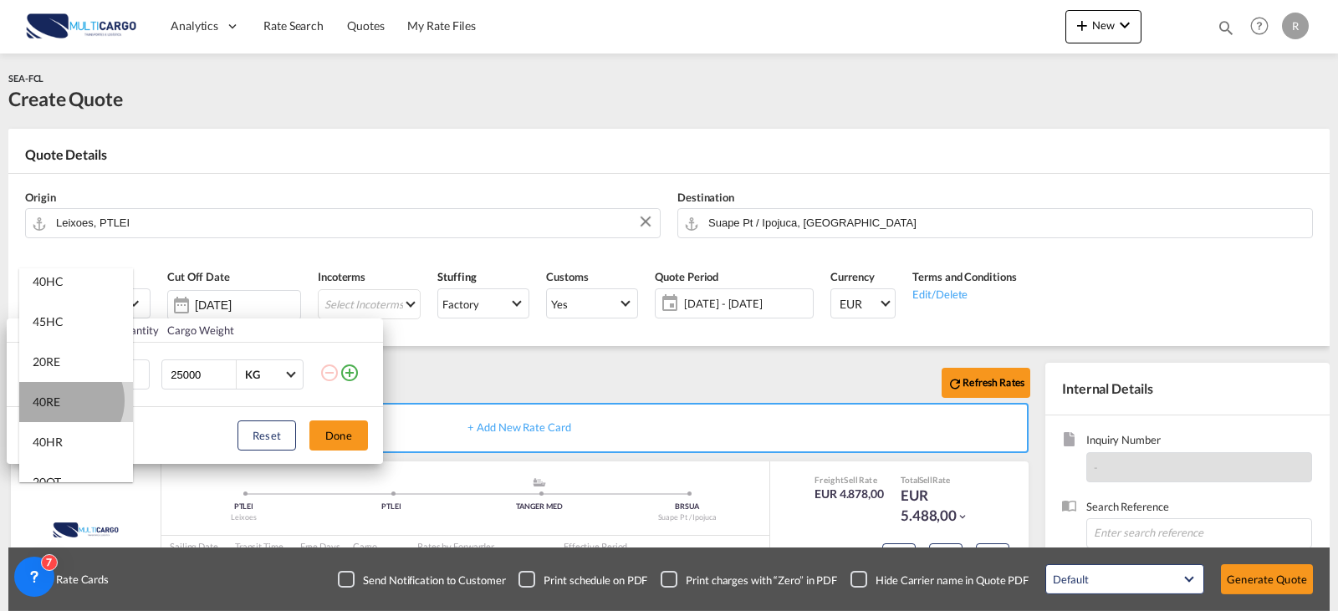
click at [65, 400] on md-option "40RE" at bounding box center [76, 402] width 114 height 40
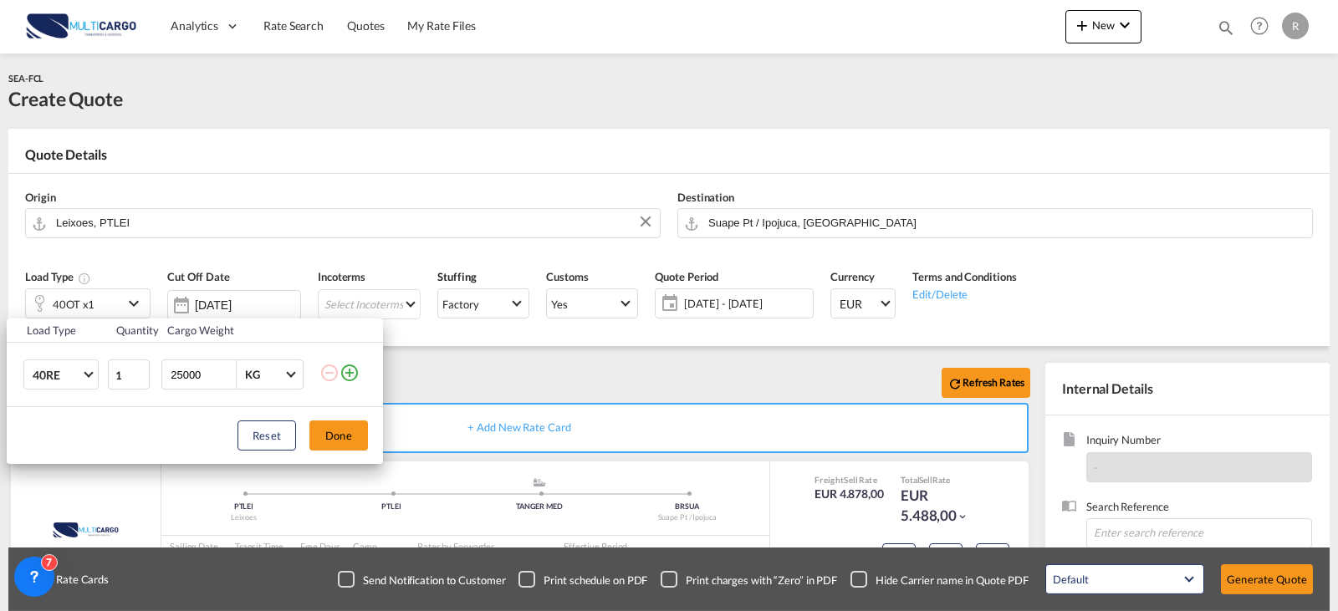
click at [208, 378] on input "25000" at bounding box center [202, 374] width 67 height 28
type input "22000"
click at [330, 443] on button "Done" at bounding box center [338, 436] width 59 height 30
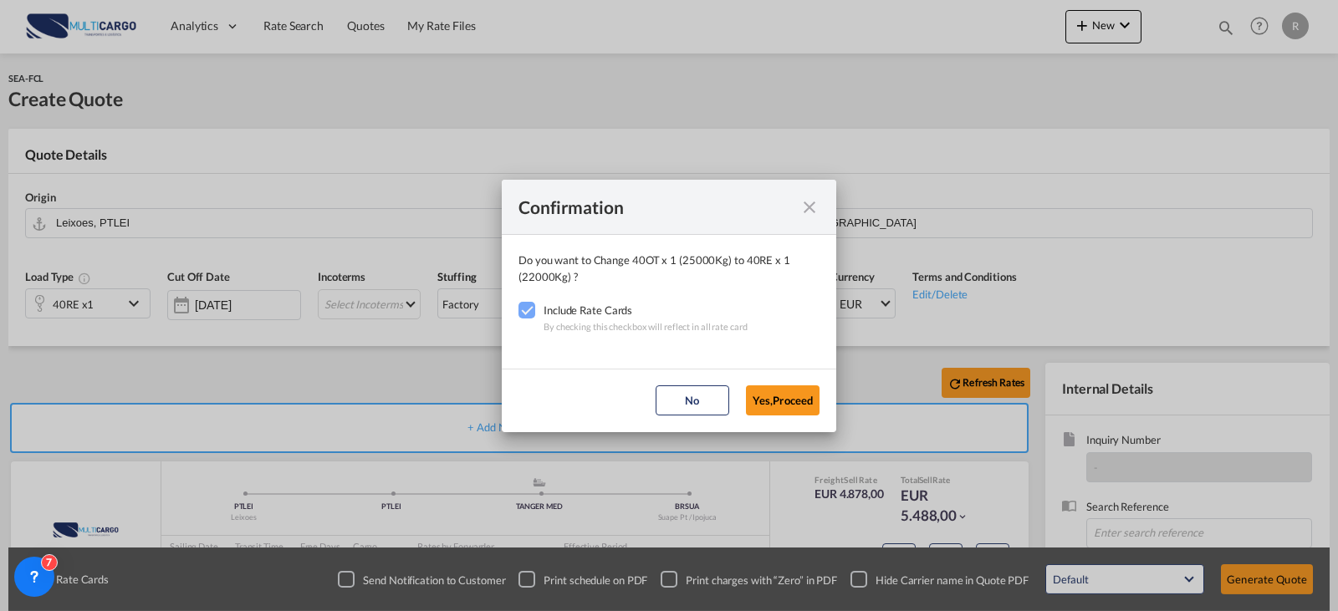
click at [808, 400] on button "Yes,Proceed" at bounding box center [783, 400] width 74 height 30
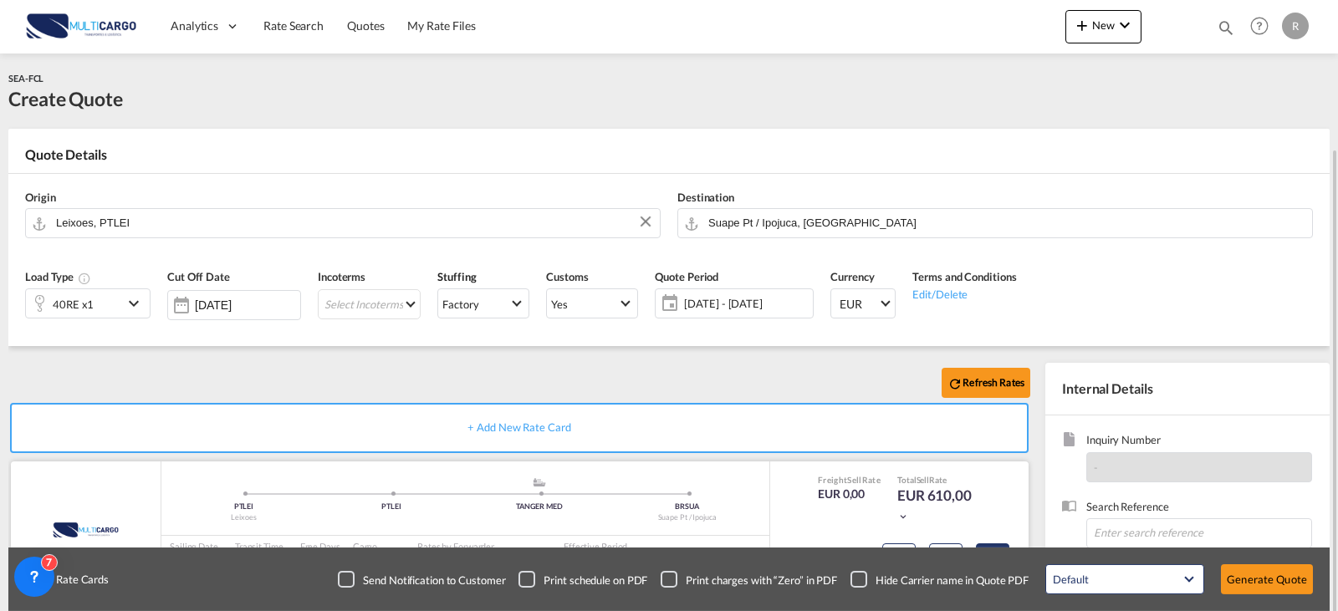
scroll to position [84, 0]
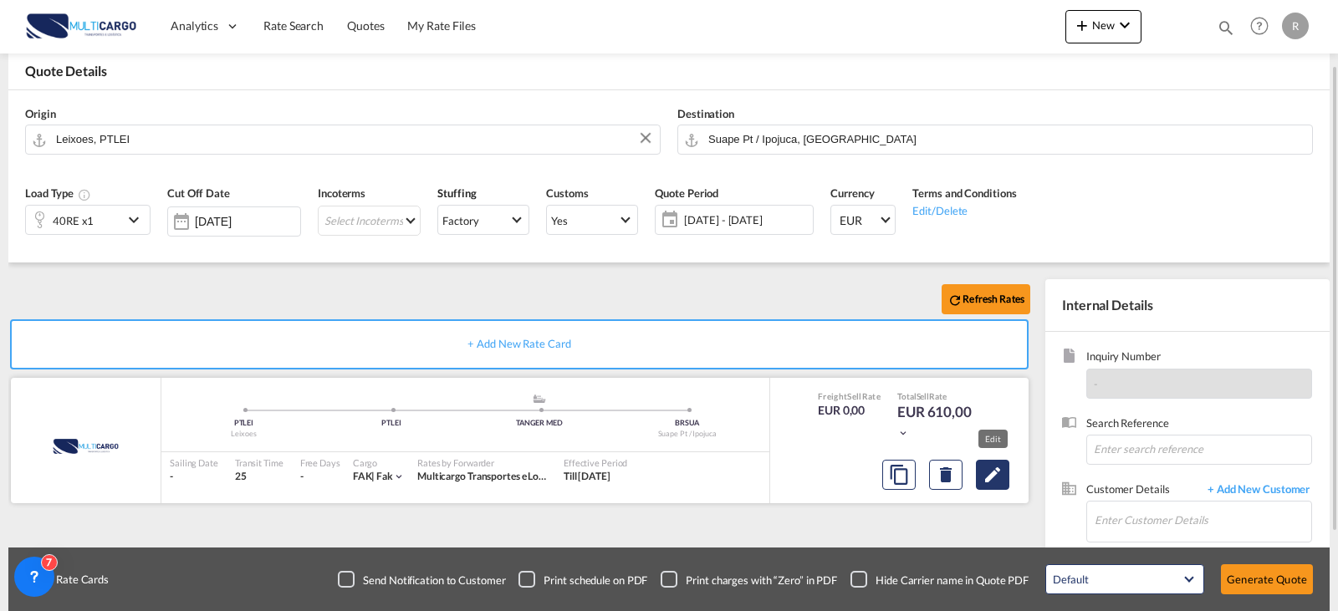
click at [990, 472] on md-icon "Edit" at bounding box center [992, 475] width 20 height 20
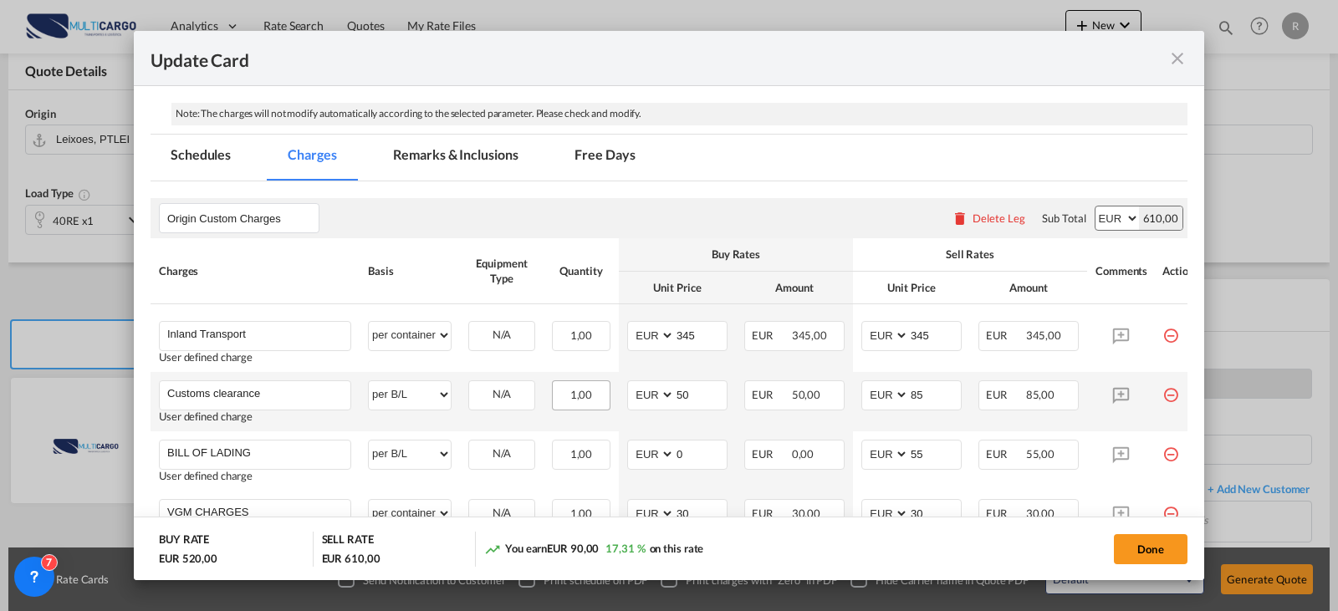
scroll to position [418, 0]
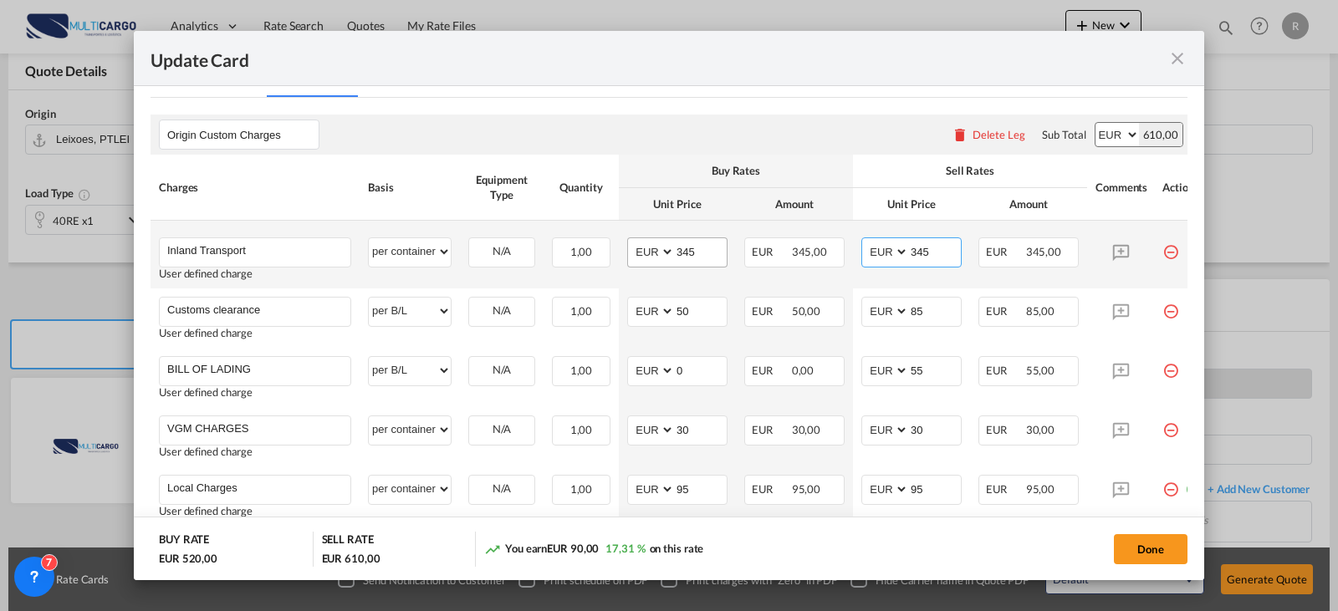
drag, startPoint x: 941, startPoint y: 242, endPoint x: 713, endPoint y: 266, distance: 228.6
click at [714, 266] on tr "Inland Transport Please Enter User Defined Charges Cannot Be Published User def…" at bounding box center [679, 255] width 1059 height 68
type input "625"
drag, startPoint x: 922, startPoint y: 311, endPoint x: 864, endPoint y: 278, distance: 66.7
click at [894, 307] on md-input-container "AED AFN ALL AMD ANG AOA ARS AUD AWG AZN BAM BBD BDT BGN BHD BIF BMD BND [PERSON…" at bounding box center [911, 312] width 100 height 30
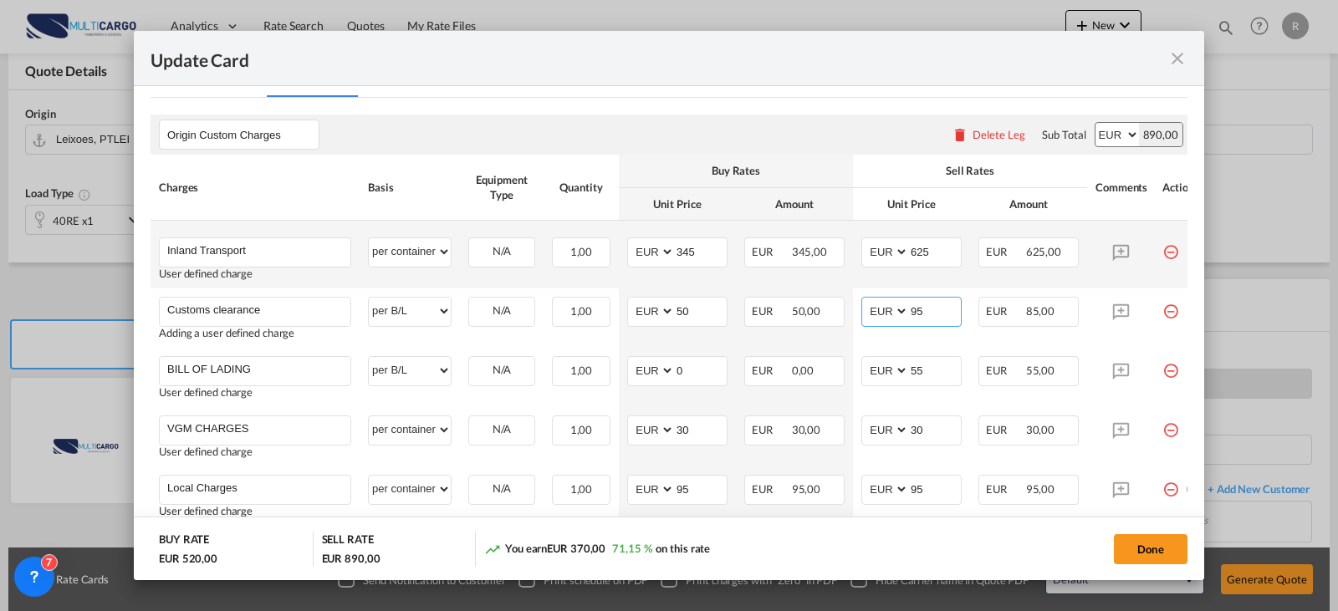
type input "95"
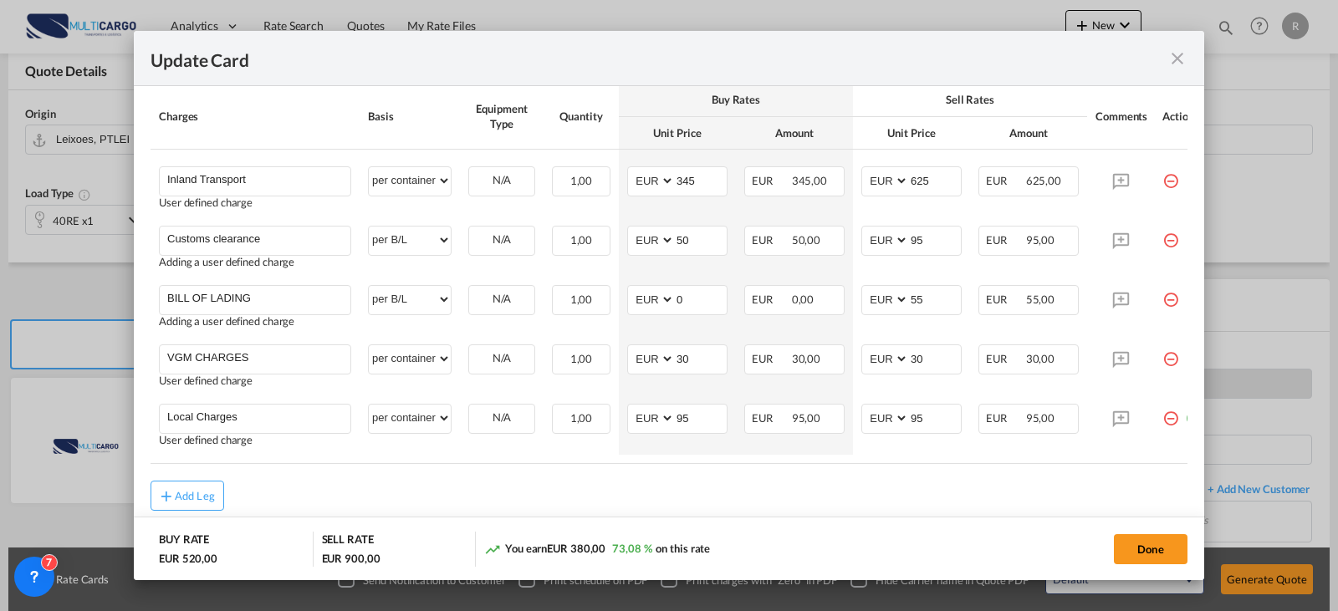
scroll to position [500, 0]
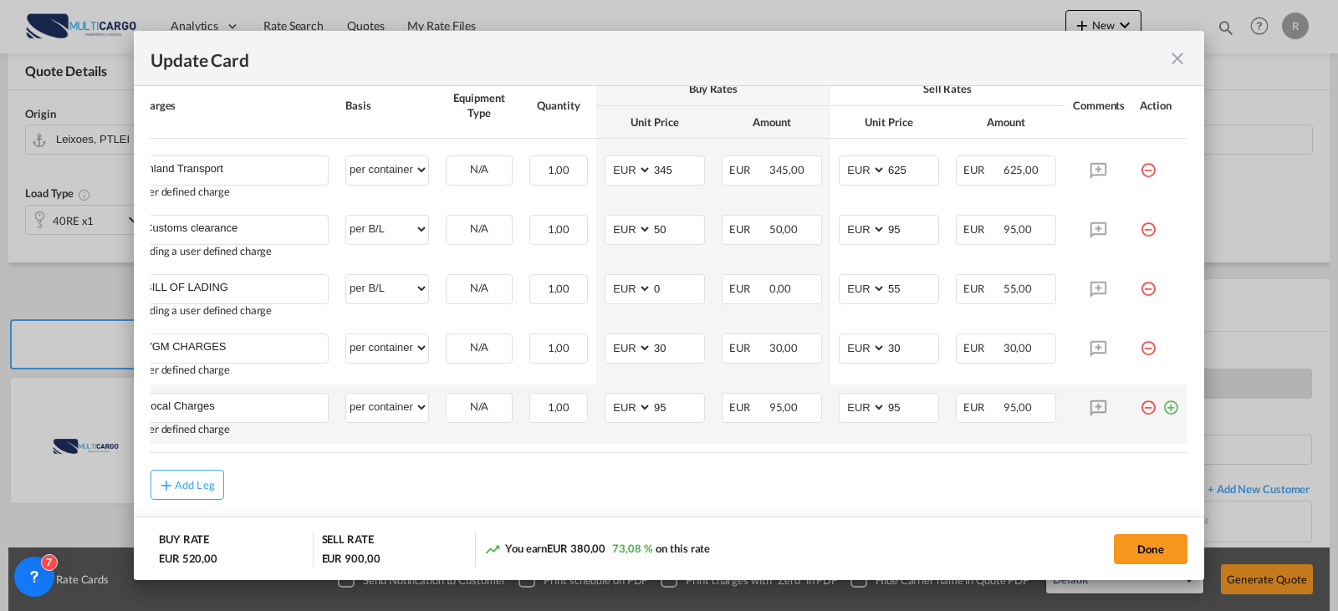
click at [1162, 407] on md-icon "icon-plus-circle-outline green-400-fg" at bounding box center [1170, 401] width 17 height 17
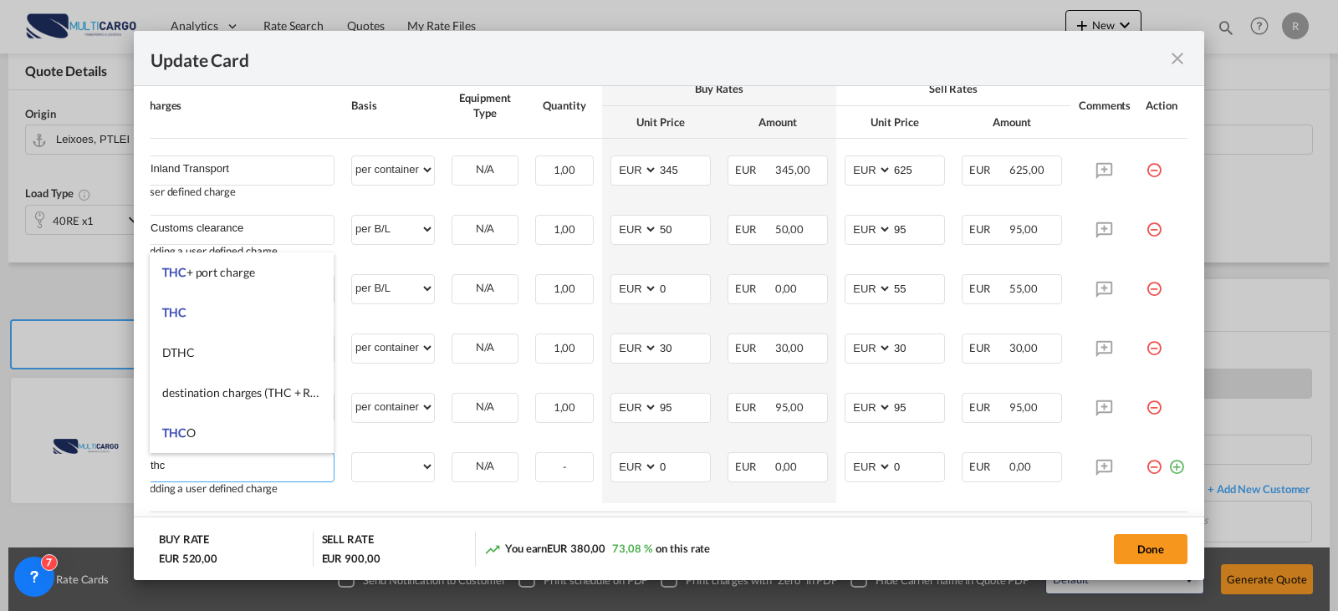
drag, startPoint x: 180, startPoint y: 473, endPoint x: 98, endPoint y: 474, distance: 81.9
click at [98, 474] on div "Update Card Port of Origin PTLEI Origin Haulage Select Origin Haulage rail road…" at bounding box center [669, 305] width 1338 height 611
type input "THC"
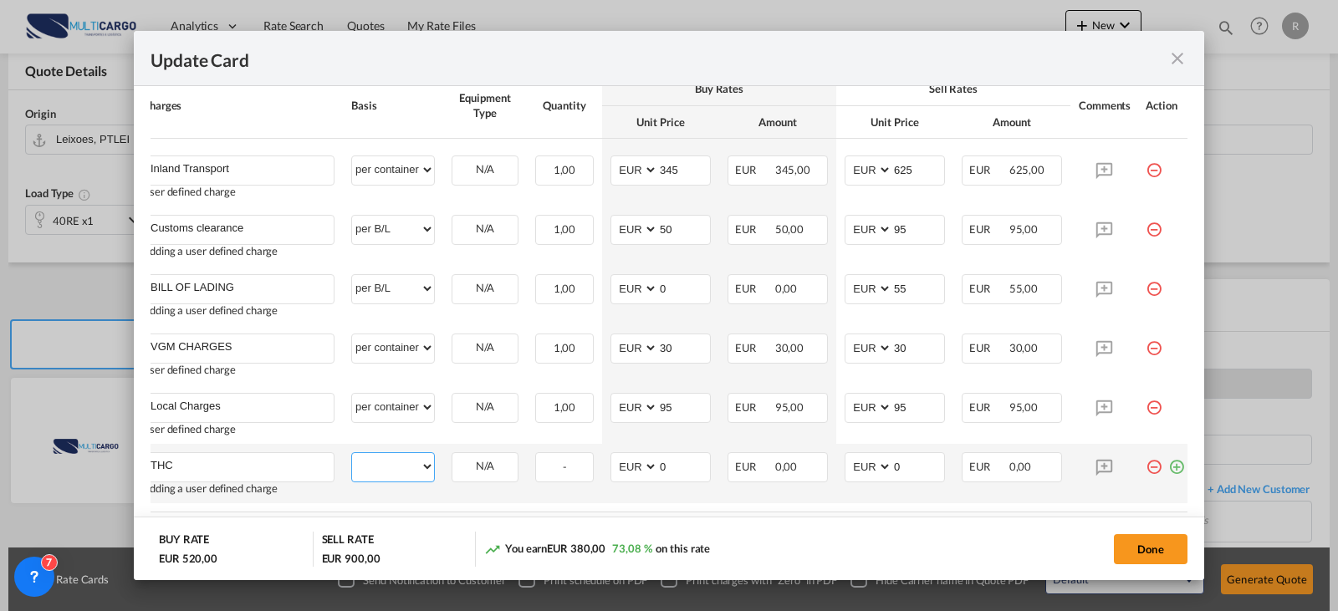
click at [377, 458] on select "per equipment per container per B/L per shipping bill per shipment per pallet p…" at bounding box center [393, 466] width 82 height 27
select select "per container"
click at [352, 453] on select "per equipment per container per B/L per shipping bill per shipment per pallet p…" at bounding box center [393, 466] width 82 height 27
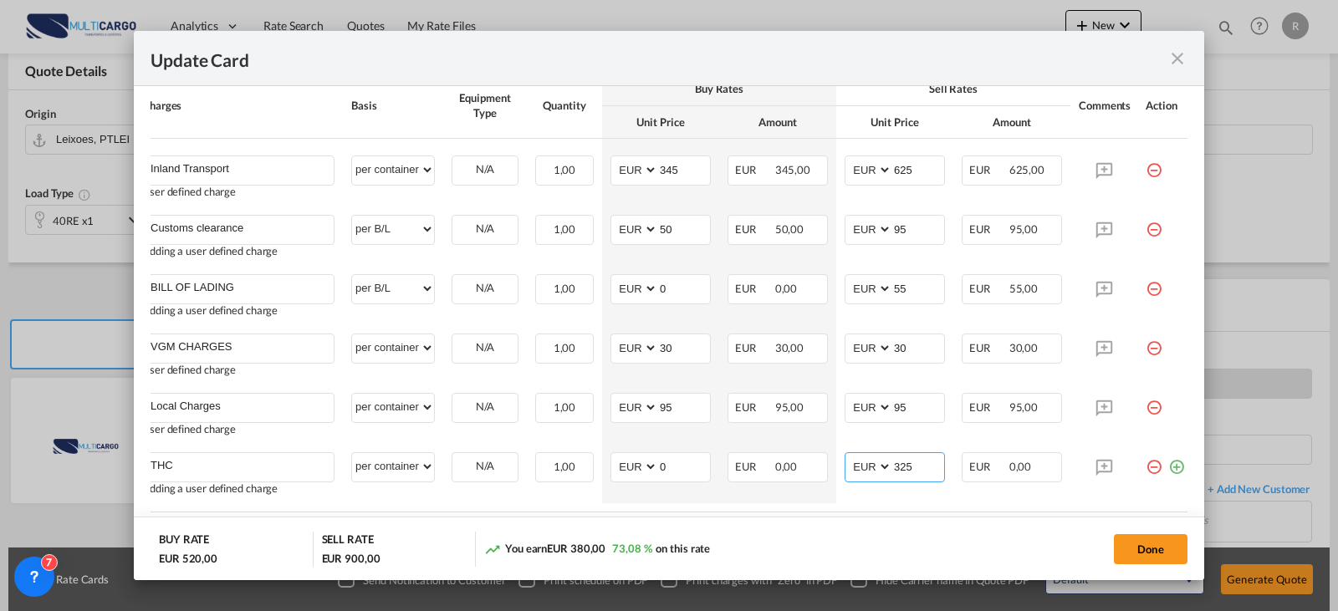
type input "325"
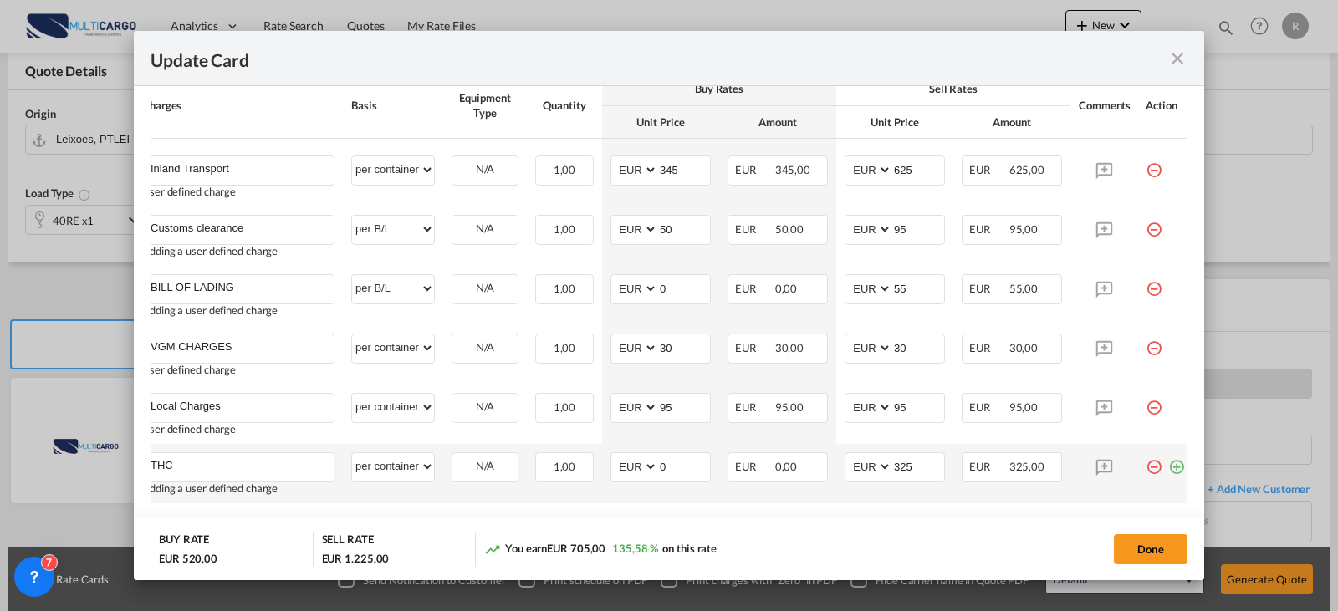
click at [1171, 469] on md-icon "icon-plus-circle-outline green-400-fg" at bounding box center [1176, 460] width 17 height 17
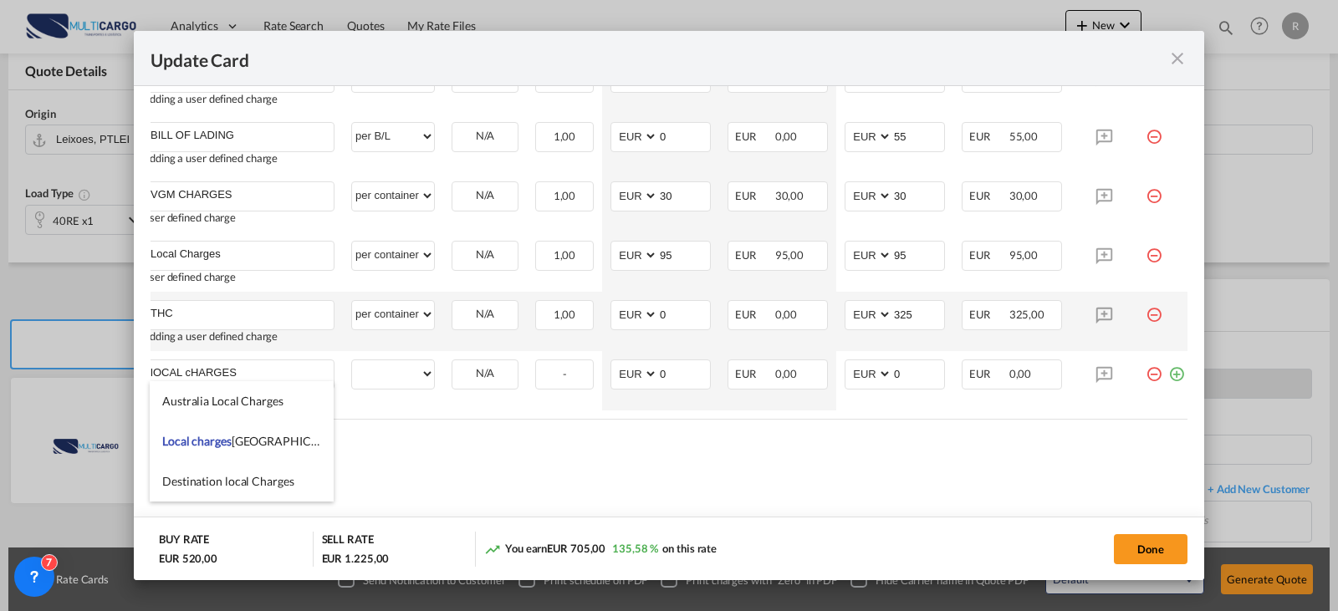
scroll to position [0, 0]
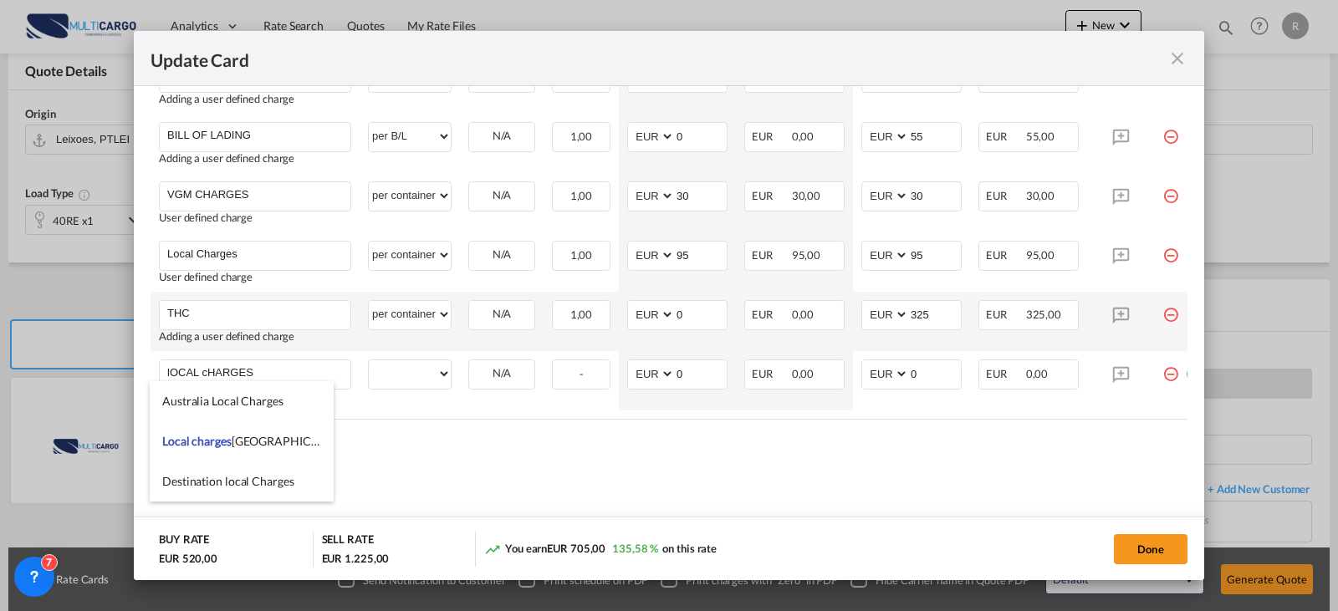
drag, startPoint x: 264, startPoint y: 370, endPoint x: -55, endPoint y: 375, distance: 319.4
click at [0, 375] on html "Analytics Reports Dashboard Rate Search Quotes My Rate Files" at bounding box center [669, 305] width 1338 height 611
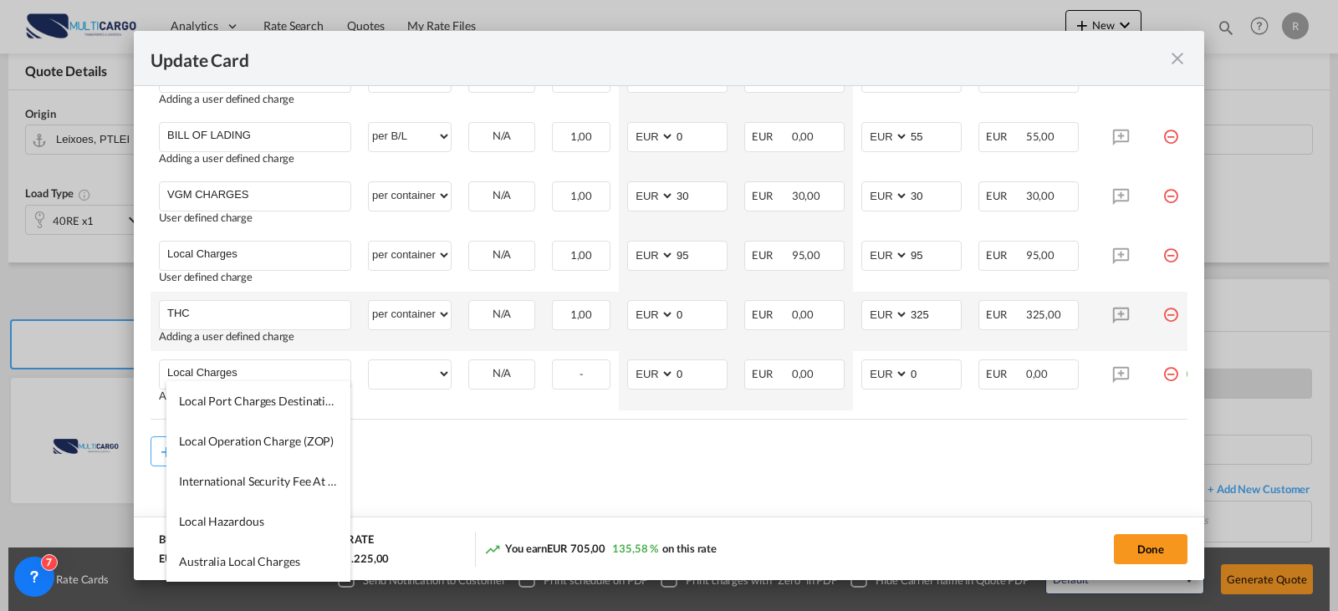
type input "Local Charges"
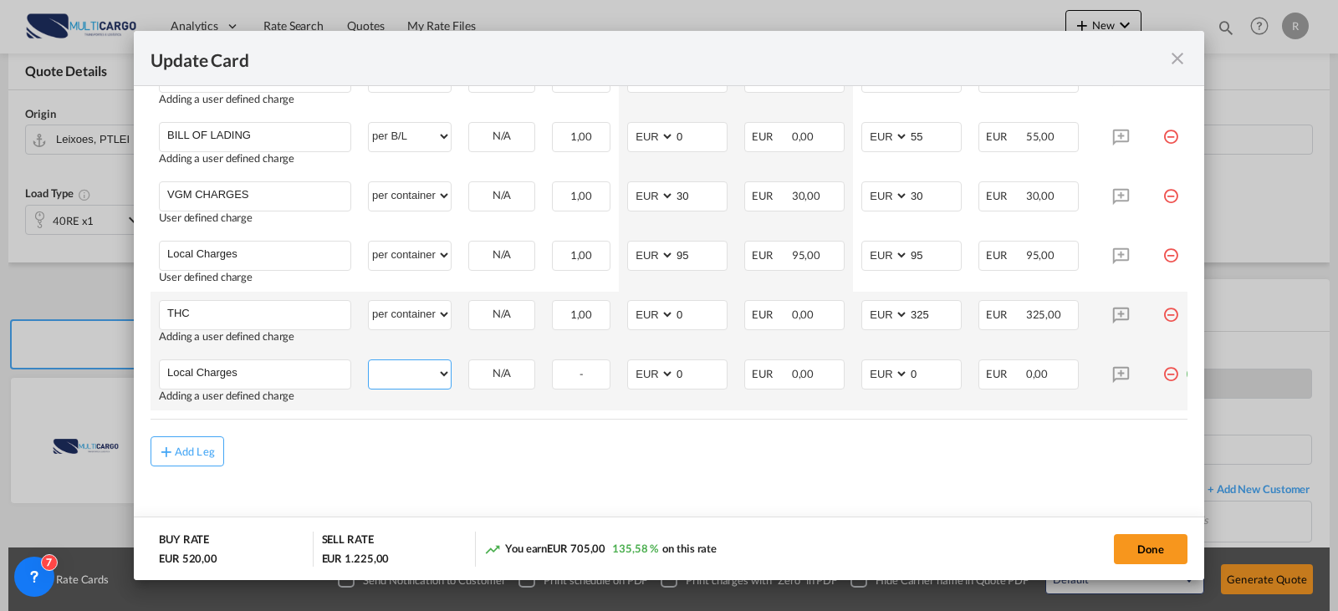
click at [391, 379] on select "per equipment per container per B/L per shipping bill per shipment per pallet p…" at bounding box center [410, 373] width 82 height 27
click at [369, 360] on select "per equipment per container per B/L per shipping bill per shipment per pallet p…" at bounding box center [410, 373] width 82 height 27
click at [426, 361] on select "per equipment per container per B/L per shipping bill per shipment per pallet p…" at bounding box center [410, 373] width 82 height 27
click at [369, 360] on select "per equipment per container per B/L per shipping bill per shipment per pallet p…" at bounding box center [410, 373] width 82 height 27
click at [416, 371] on select "per equipment per container per B/L per shipping bill per shipment per pallet p…" at bounding box center [410, 373] width 82 height 27
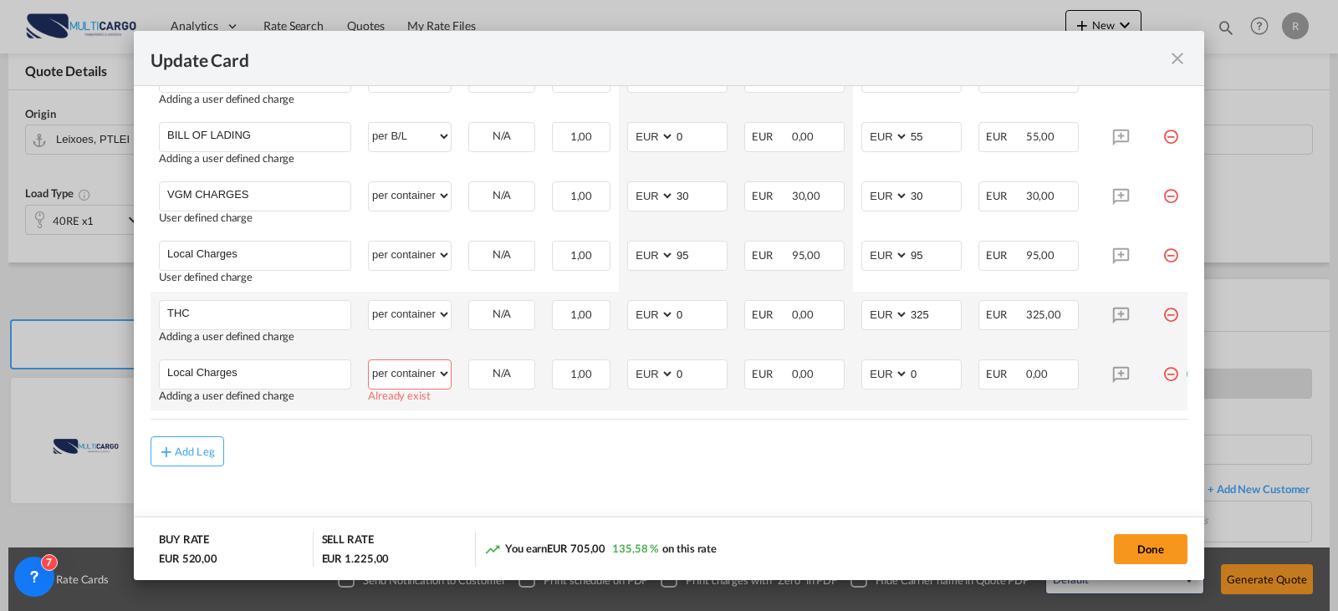
click at [369, 360] on select "per equipment per container per B/L per shipping bill per shipment per pallet p…" at bounding box center [410, 373] width 82 height 27
select select "? string: ?"
click at [414, 413] on table "Charges Basis Equipment Type Quantity Buy Rates Sell Rates Comments Action Unit…" at bounding box center [679, 170] width 1059 height 498
drag, startPoint x: 288, startPoint y: 371, endPoint x: 151, endPoint y: 356, distance: 137.9
click at [151, 356] on td "Local Charges Please Enter User Defined Charges Cannot Be Published Adding a us…" at bounding box center [254, 380] width 209 height 59
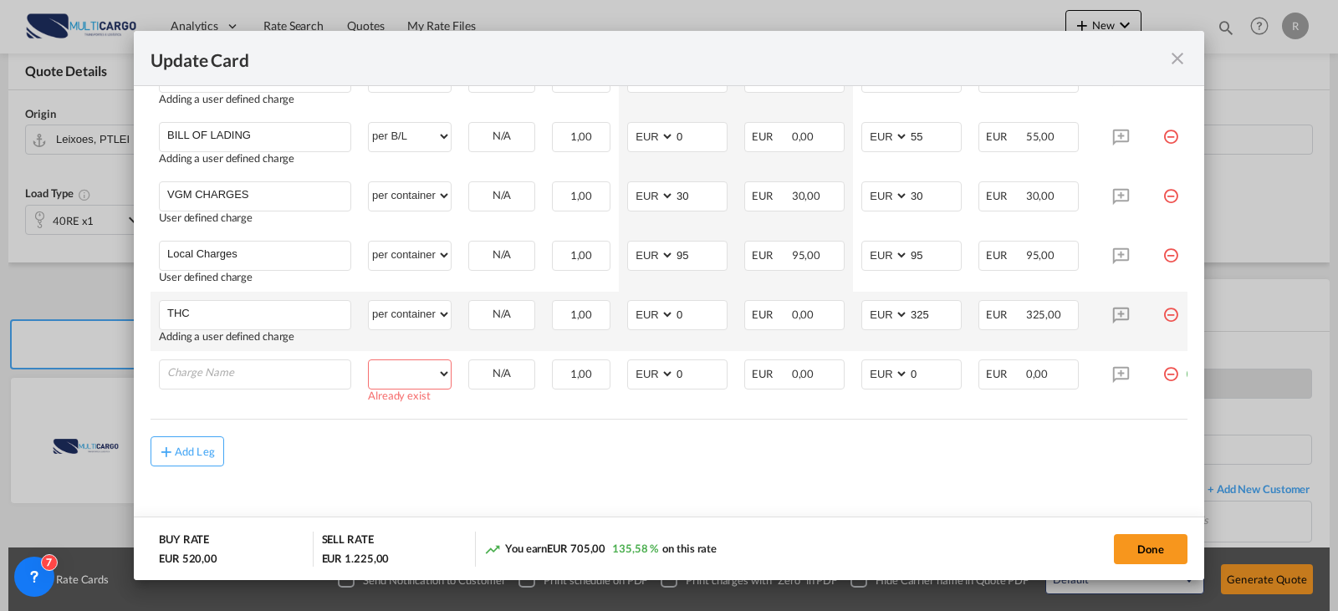
click at [1169, 376] on md-icon "icon-minus-circle-outline red-400-fg" at bounding box center [1170, 367] width 17 height 17
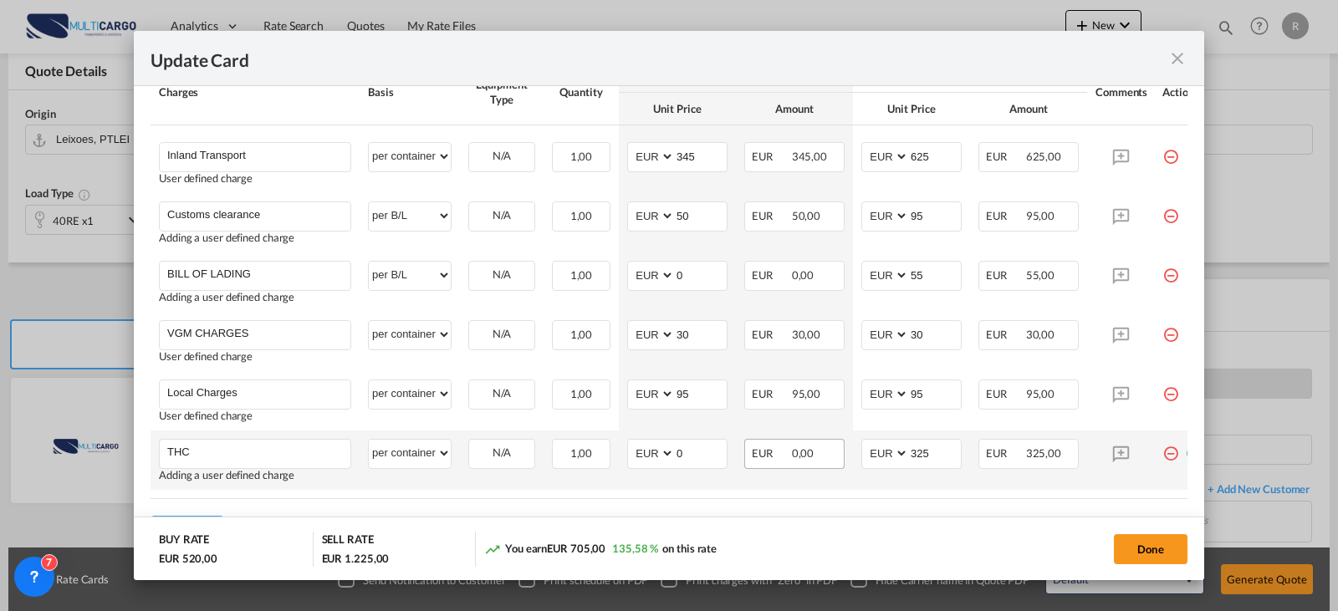
scroll to position [597, 0]
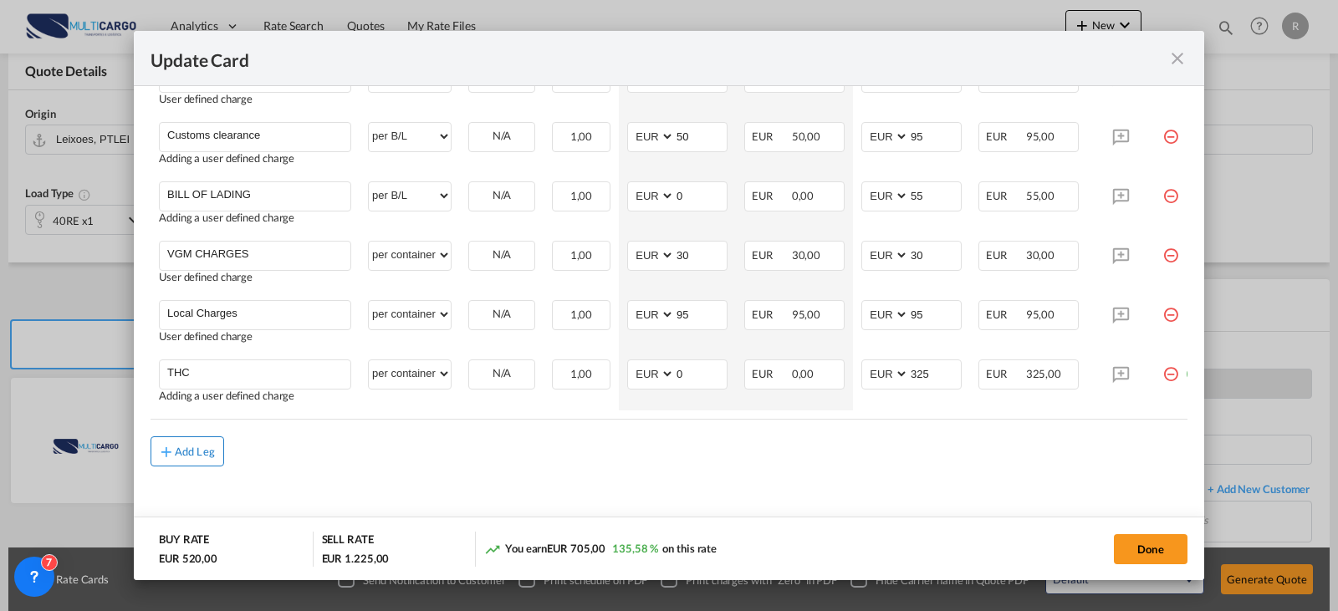
click at [178, 445] on button "Add Leg" at bounding box center [187, 451] width 74 height 30
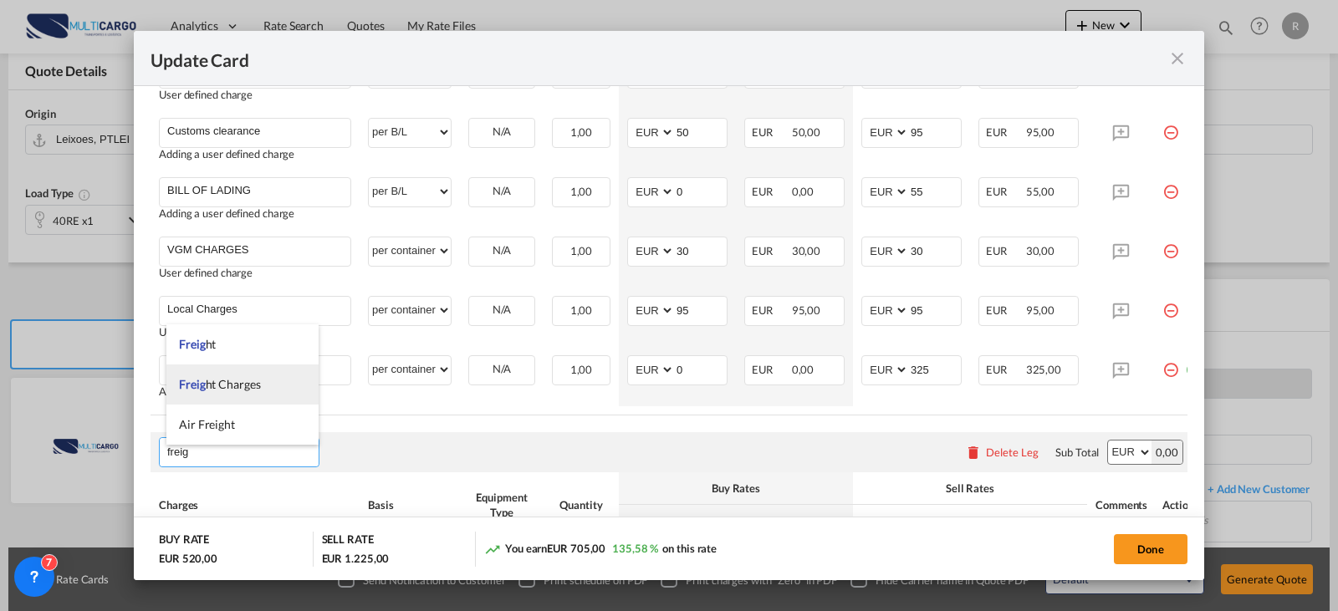
click at [224, 386] on span "Freig ht Charges" at bounding box center [220, 384] width 82 height 14
type input "Freight Charges"
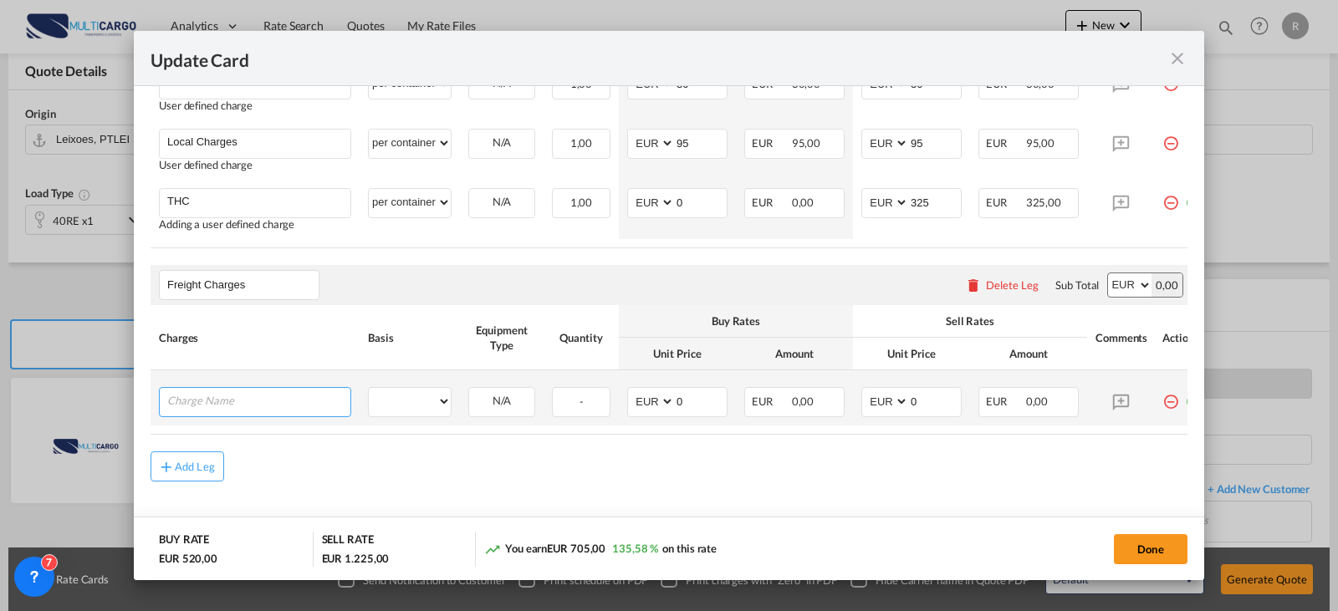
click at [227, 413] on input "Charge Name" at bounding box center [258, 400] width 183 height 25
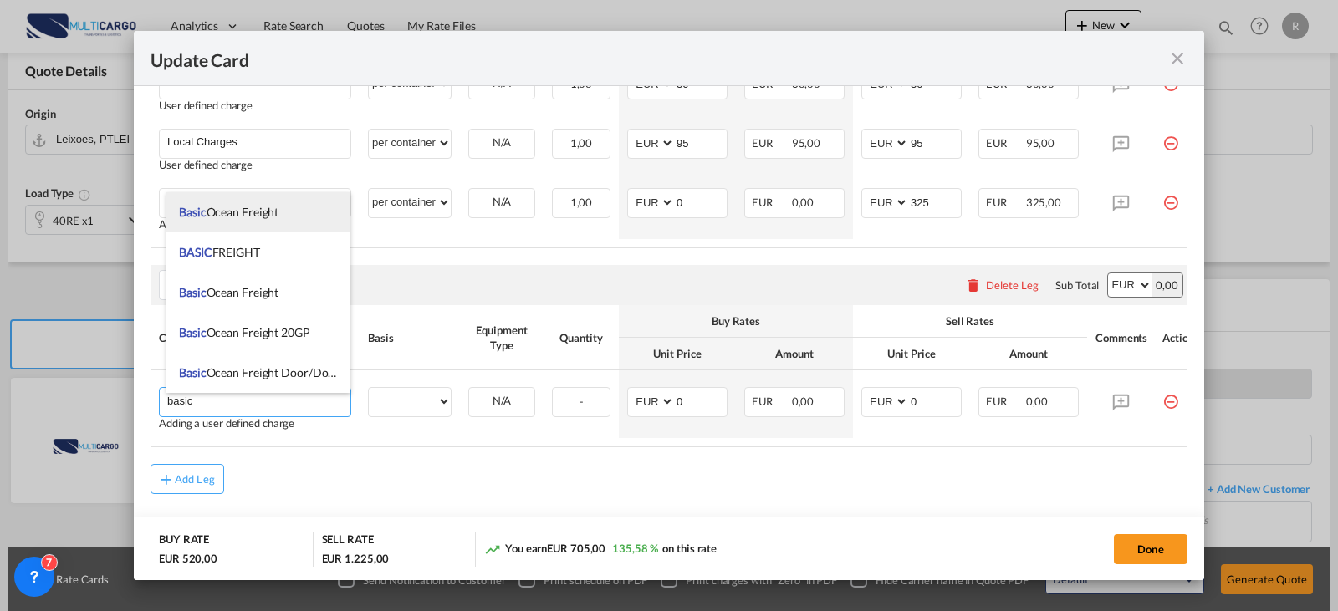
click at [283, 216] on li "Basic Ocean Freight" at bounding box center [258, 212] width 184 height 40
type input "Basic Ocean Freight"
select select "per equipment"
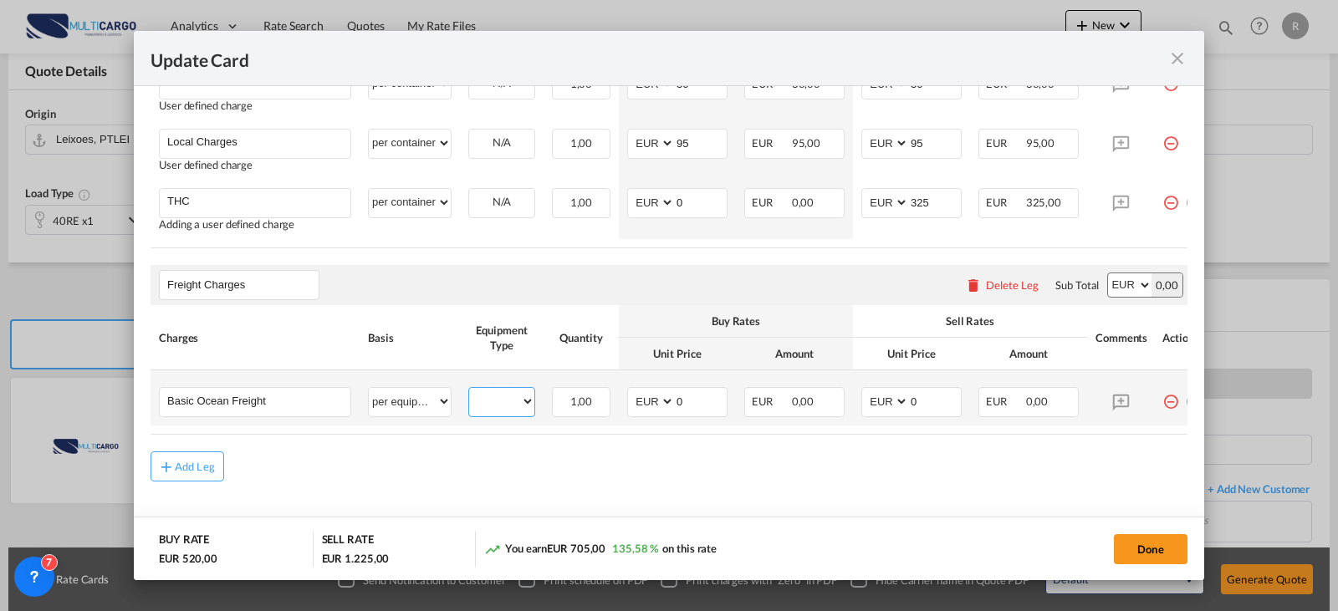
click at [497, 405] on select "40RE" at bounding box center [501, 401] width 65 height 23
select select "40RE"
click at [469, 395] on select "40RE" at bounding box center [501, 401] width 65 height 23
drag, startPoint x: 714, startPoint y: 405, endPoint x: 567, endPoint y: 408, distance: 147.2
click at [567, 407] on tr "Basic Ocean Freight Please Enter User Defined Charges Cannot Be Published per e…" at bounding box center [679, 397] width 1059 height 55
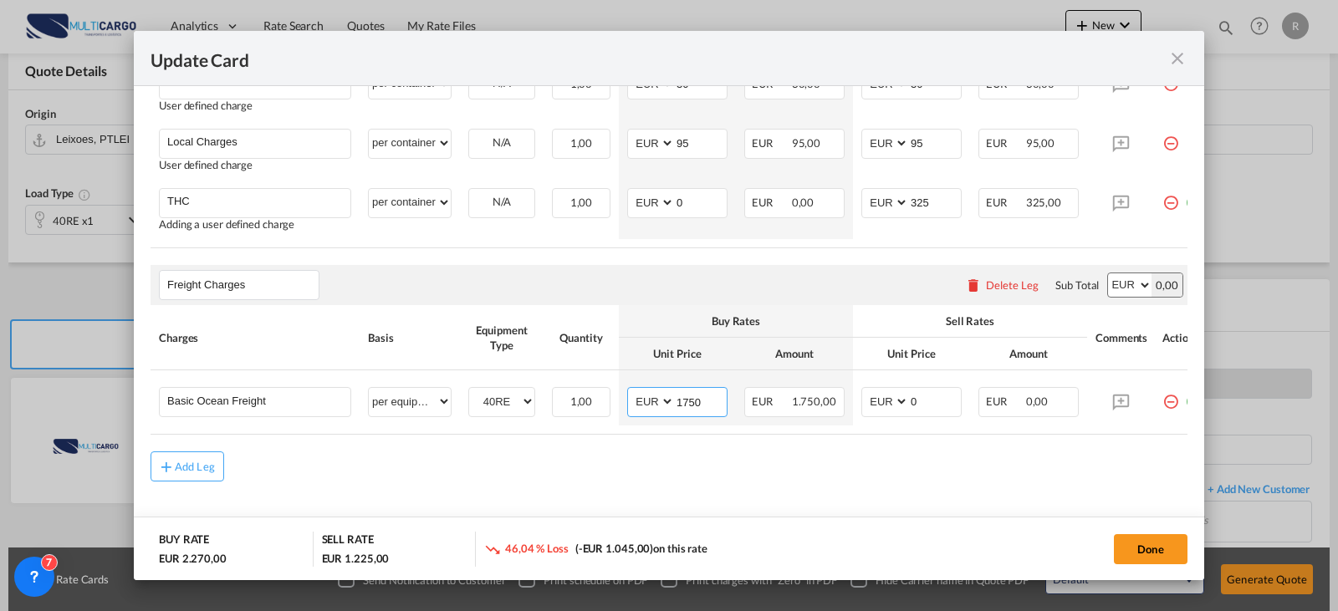
type input "1750"
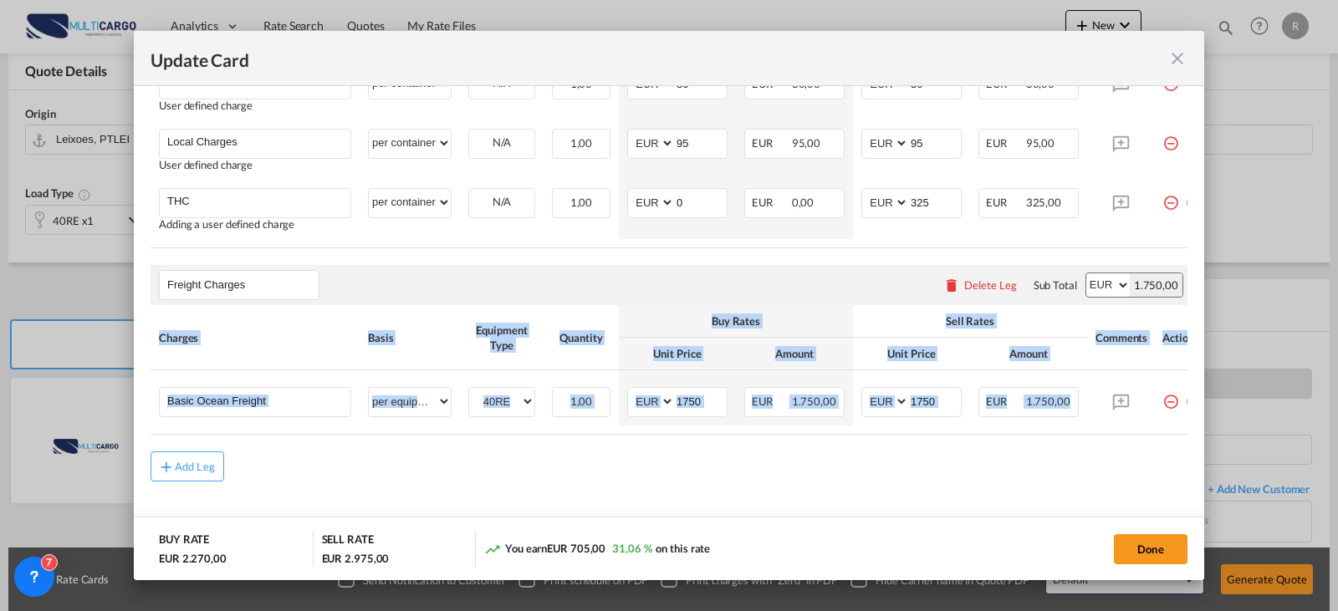
drag, startPoint x: 1107, startPoint y: 440, endPoint x: 1121, endPoint y: 444, distance: 14.8
click at [1121, 435] on div "Charges Basis Equipment Type Quantity Buy Rates Sell Rates Comments Action Unit…" at bounding box center [668, 370] width 1037 height 130
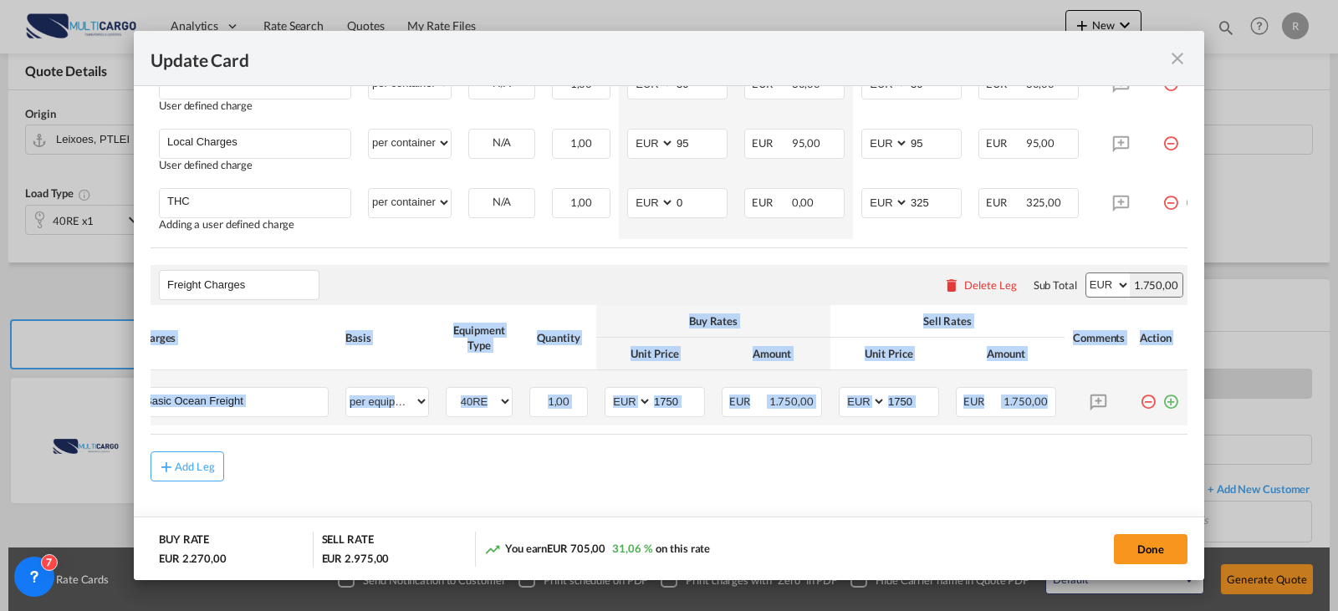
click at [1162, 404] on md-icon "icon-plus-circle-outline green-400-fg" at bounding box center [1170, 395] width 17 height 17
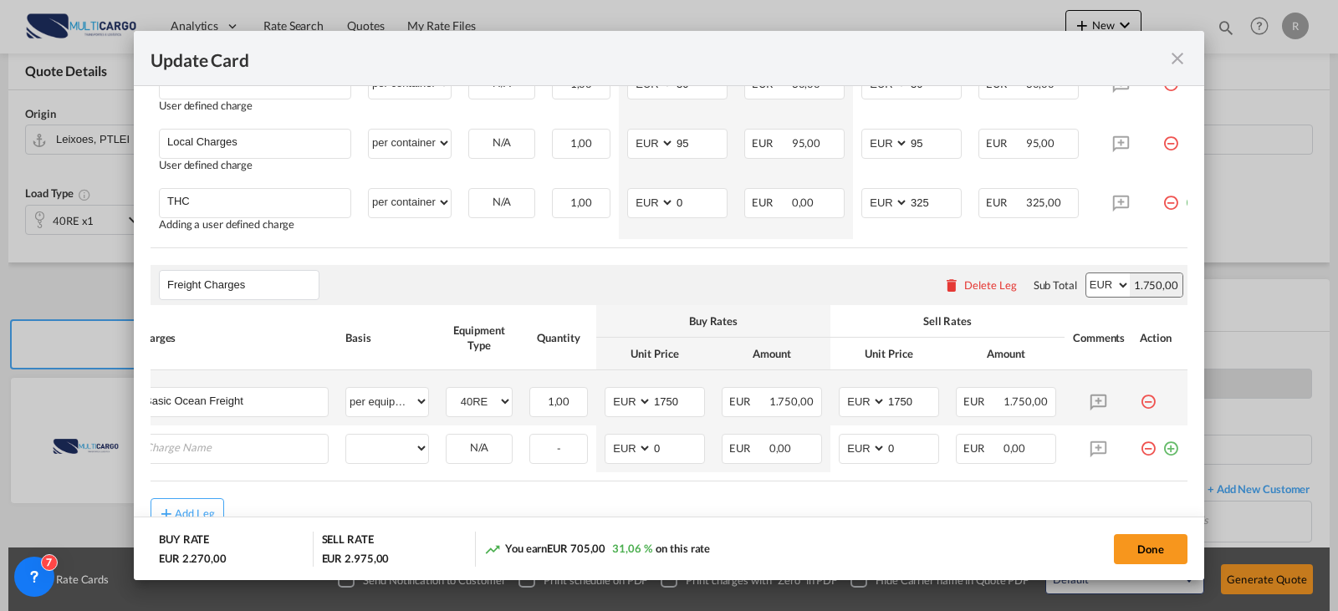
scroll to position [0, 17]
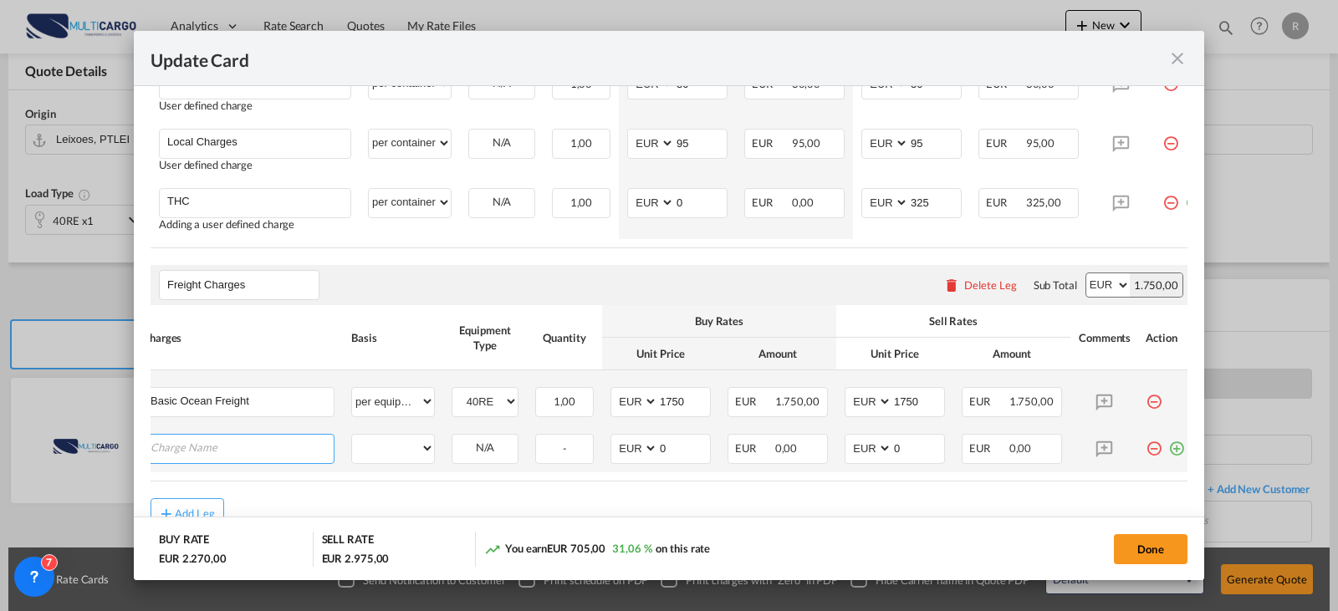
paste input "Emission surcharge SPOT and ST Contract"
type input "Emission surcharge SPOT and ST Contract"
click at [395, 456] on select "per equipment per container per B/L per shipping bill per shipment % on freight…" at bounding box center [393, 448] width 82 height 27
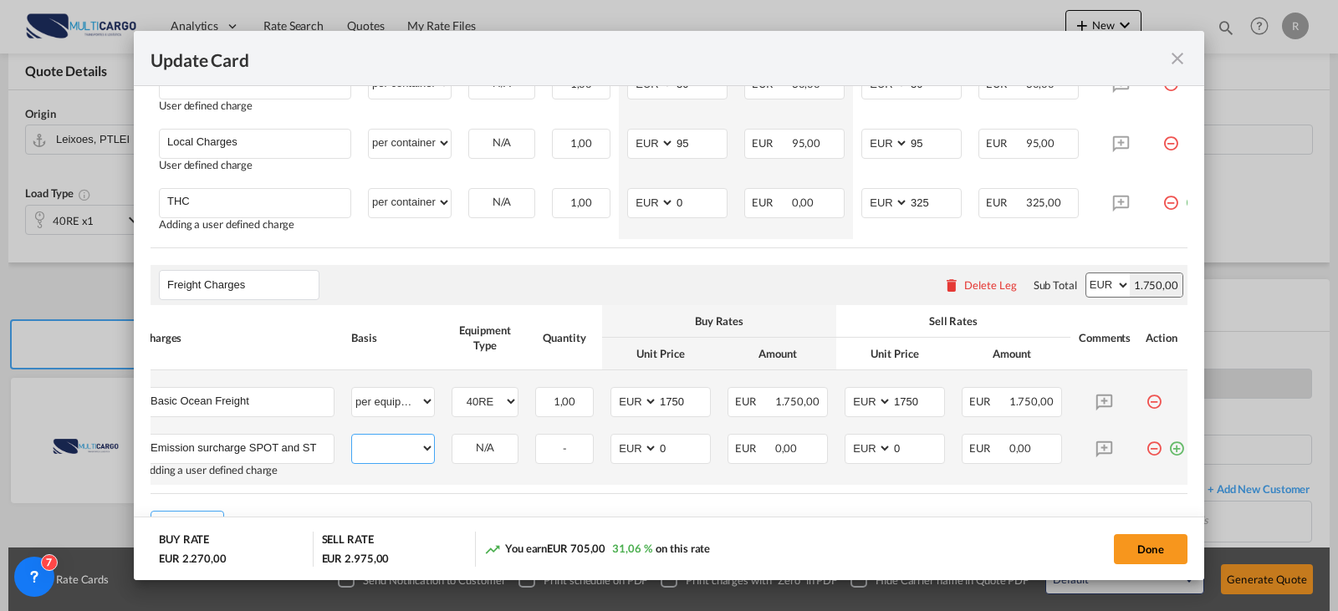
select select "per container"
click at [352, 441] on select "per equipment per container per B/L per shipping bill per shipment % on freight…" at bounding box center [393, 448] width 82 height 27
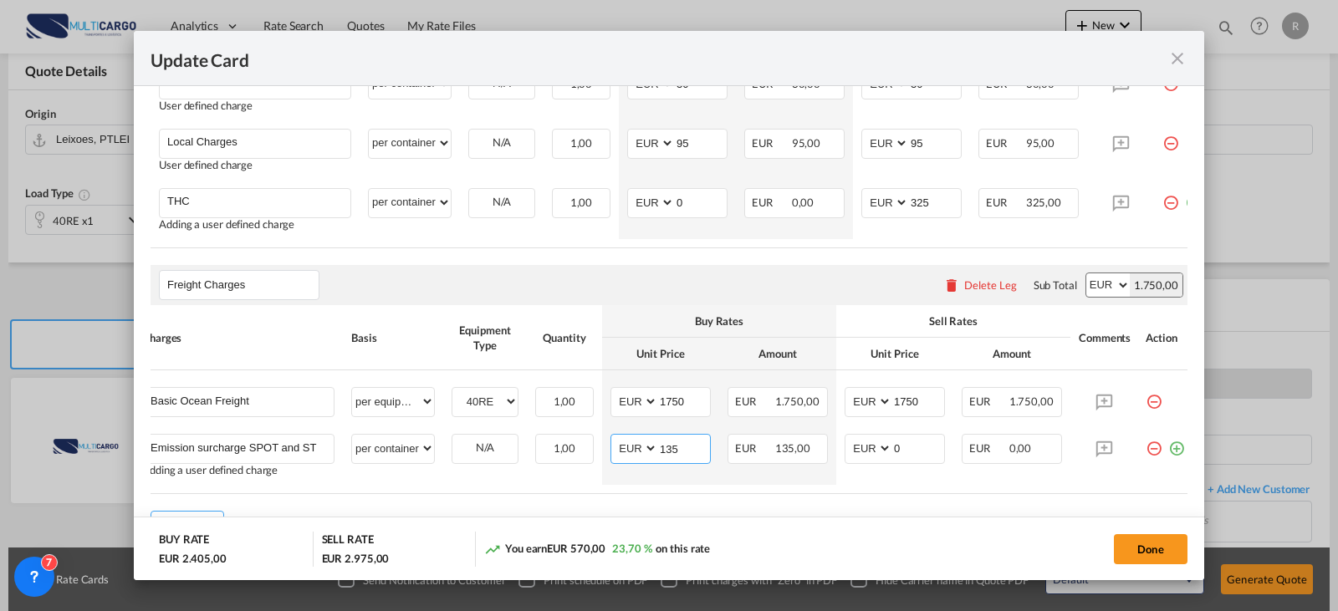
type input "135"
drag, startPoint x: 1147, startPoint y: 544, endPoint x: 1109, endPoint y: 574, distance: 48.3
click at [1148, 546] on button "Done" at bounding box center [1151, 549] width 74 height 30
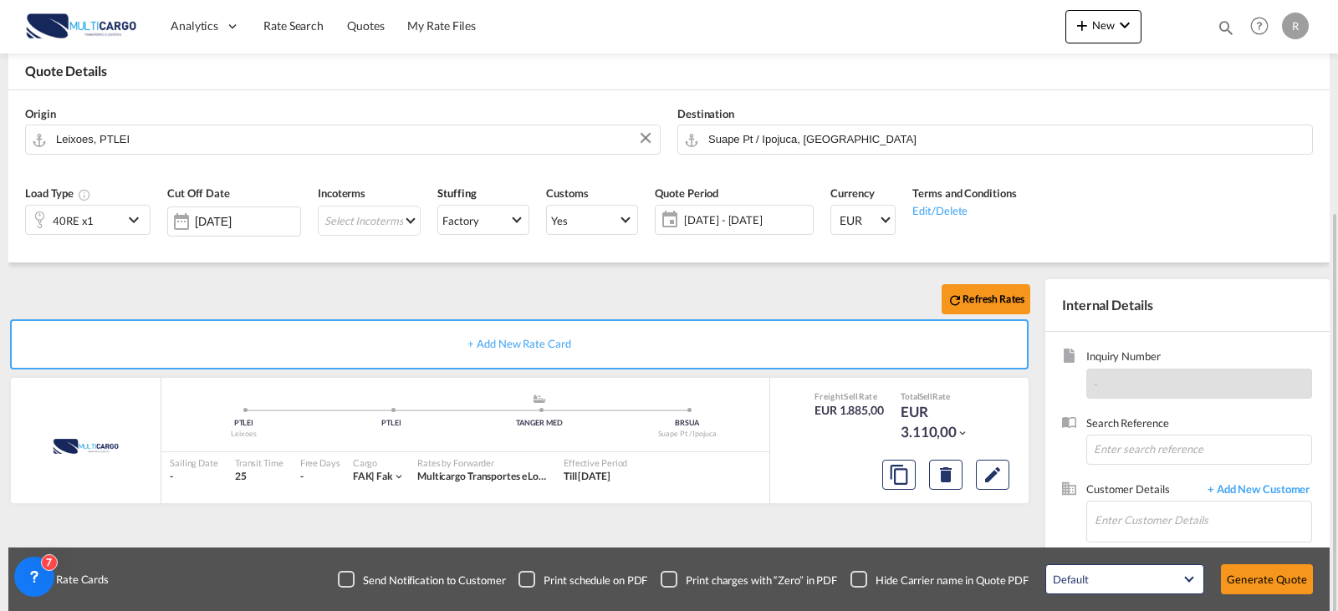
scroll to position [167, 0]
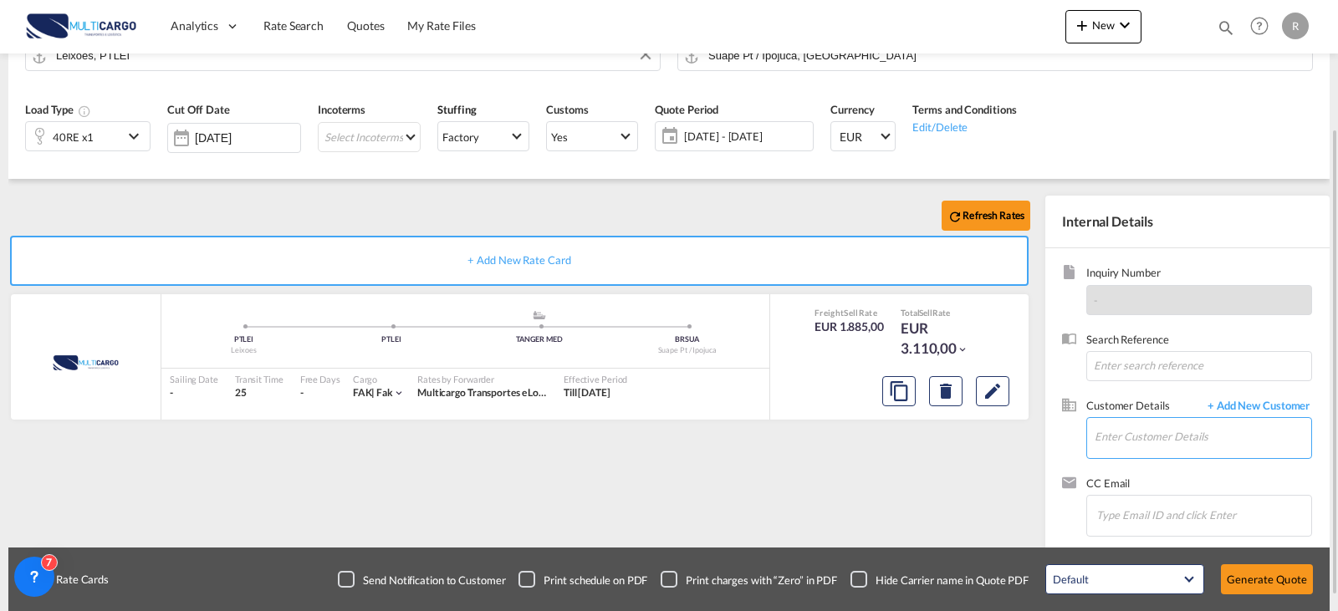
click at [1162, 446] on input "Enter Customer Details" at bounding box center [1202, 437] width 217 height 38
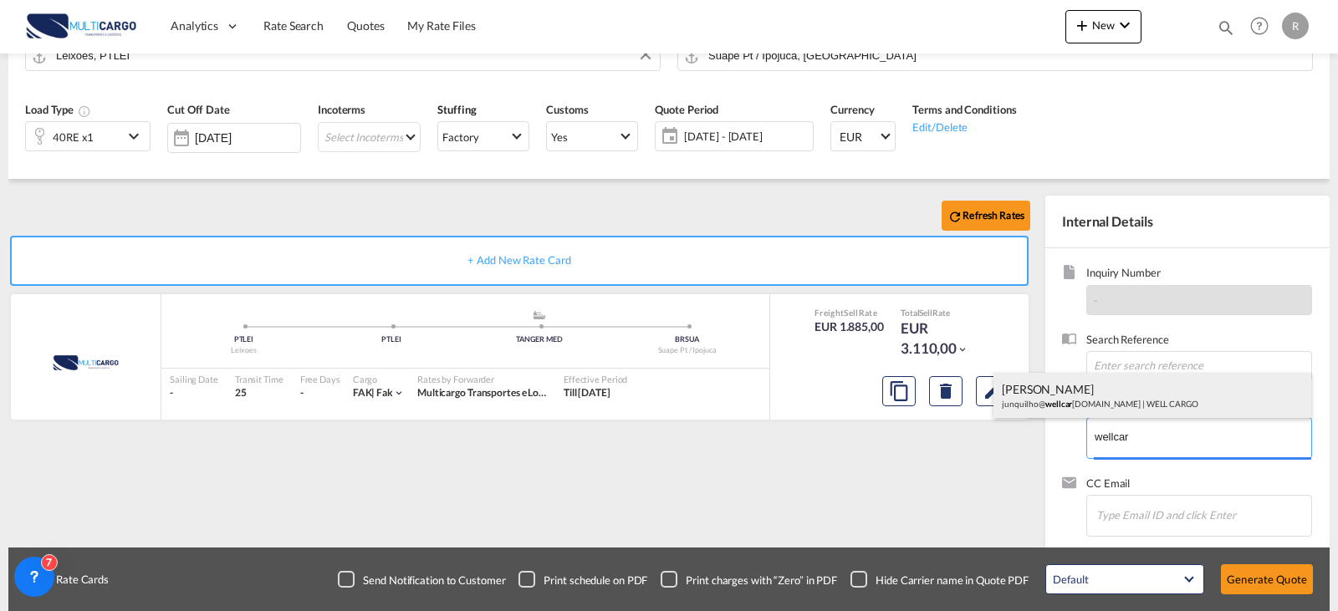
click at [1094, 403] on div "[PERSON_NAME]@ wellcar [DOMAIN_NAME] | WELL CARGO" at bounding box center [1152, 395] width 318 height 45
type input "WELL CARGO, [PERSON_NAME], [EMAIL_ADDRESS][DOMAIN_NAME]"
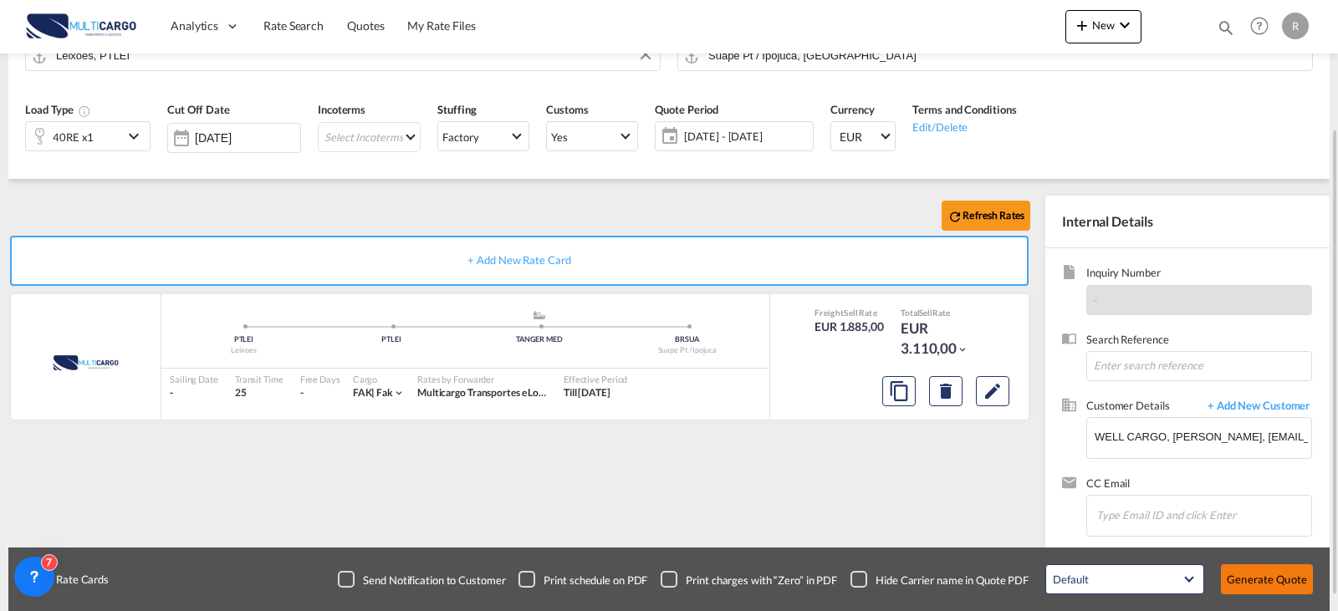
click at [1264, 592] on button "Generate Quote" at bounding box center [1267, 579] width 92 height 30
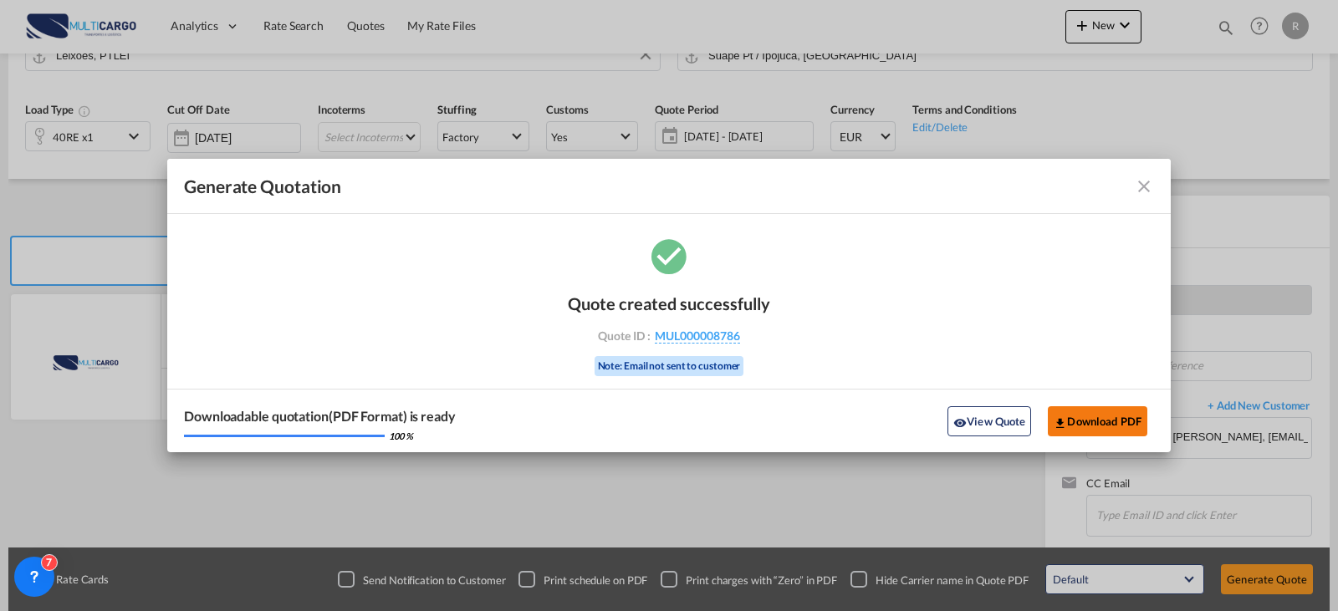
click at [1072, 408] on button "Download PDF" at bounding box center [1097, 421] width 99 height 30
